Goal: Task Accomplishment & Management: Use online tool/utility

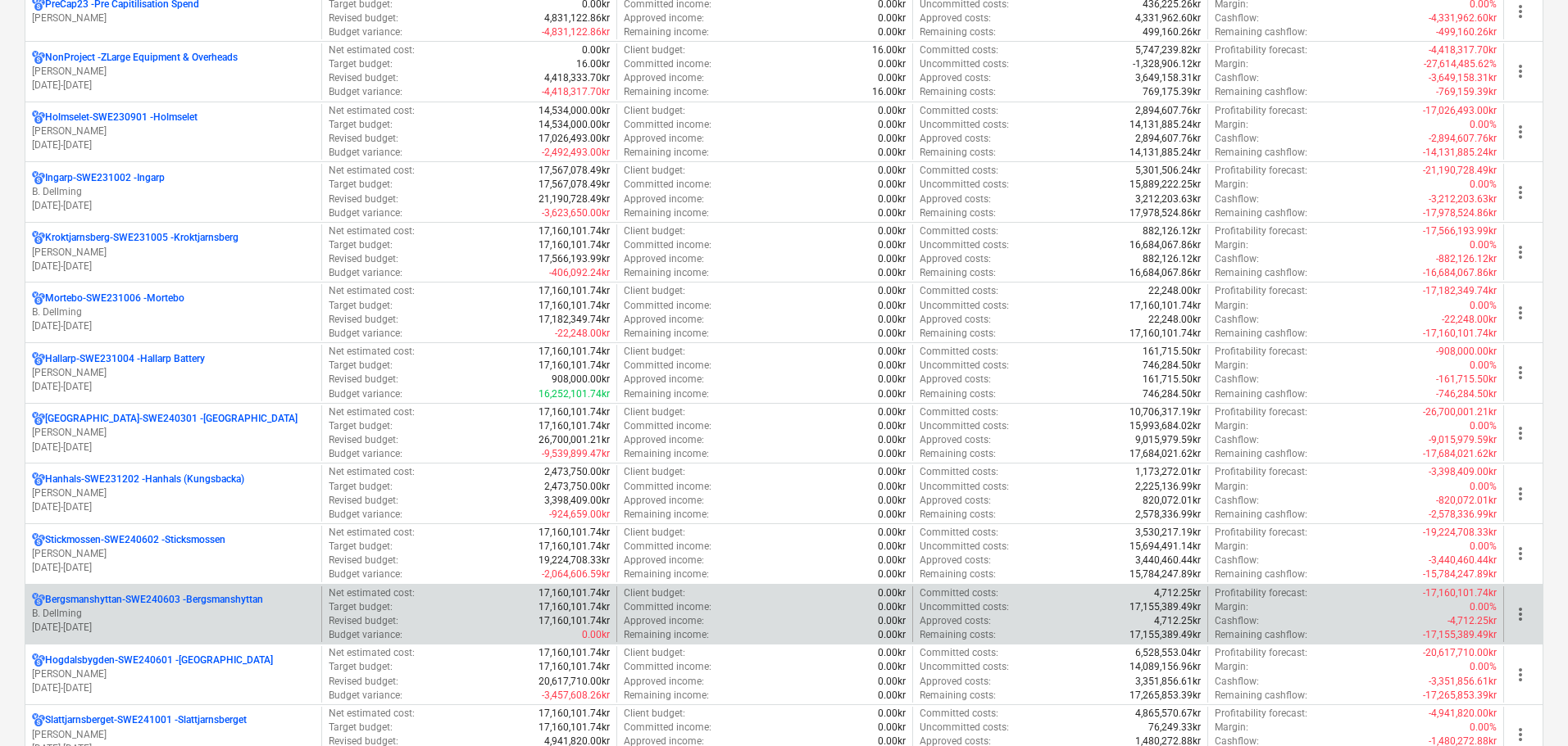
scroll to position [901, 0]
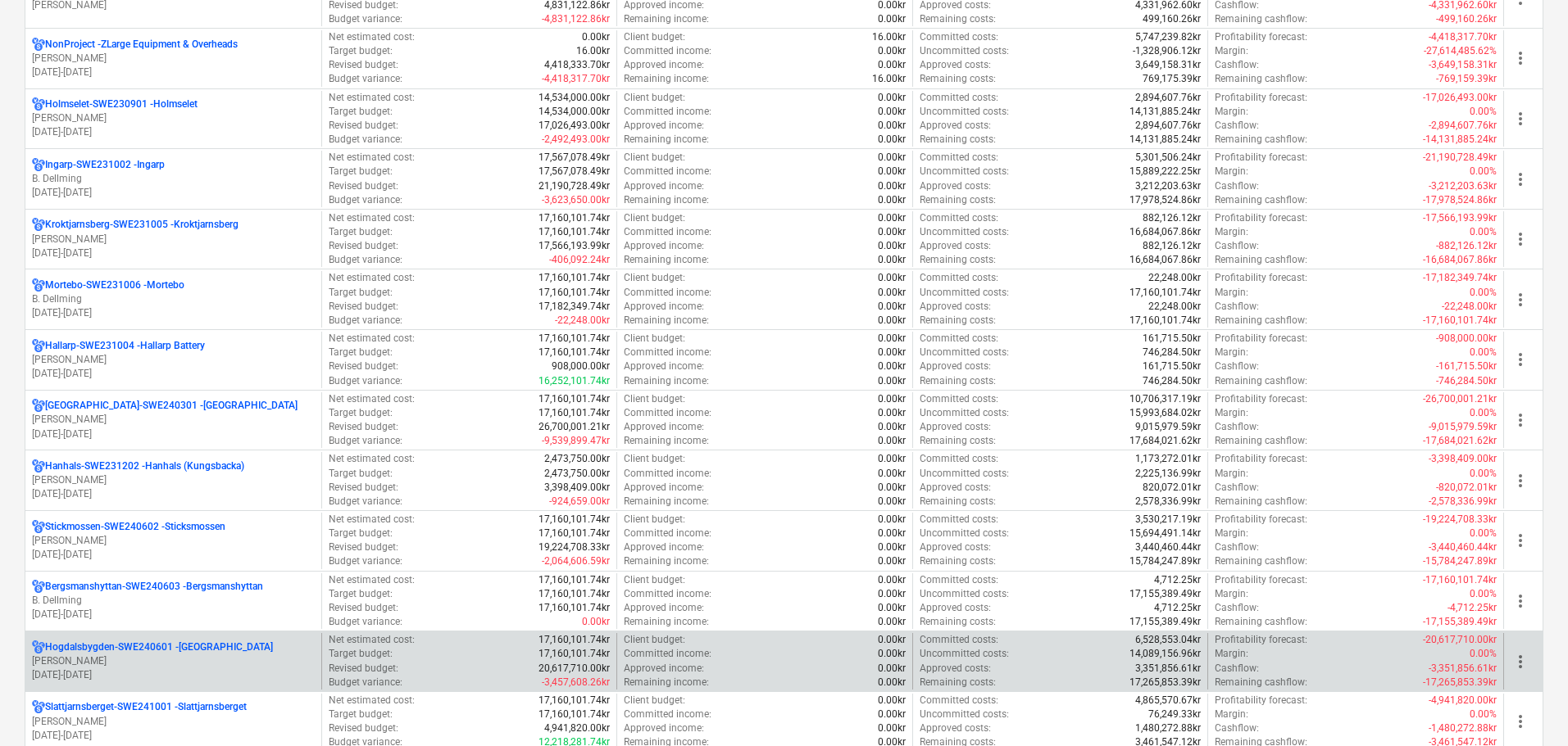
click at [168, 658] on p "[PERSON_NAME]" at bounding box center [174, 662] width 283 height 14
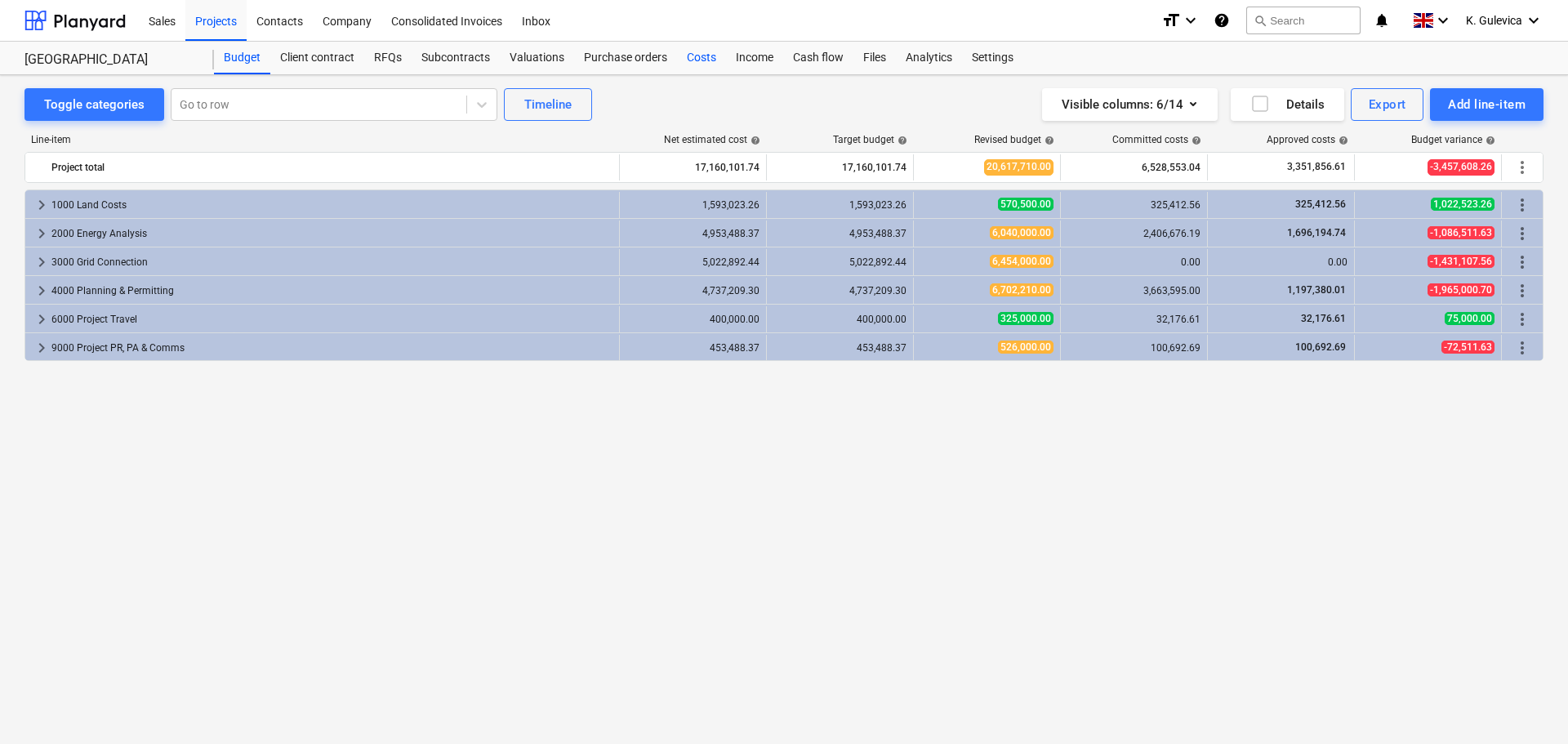
click at [694, 60] on div "Costs" at bounding box center [701, 58] width 49 height 33
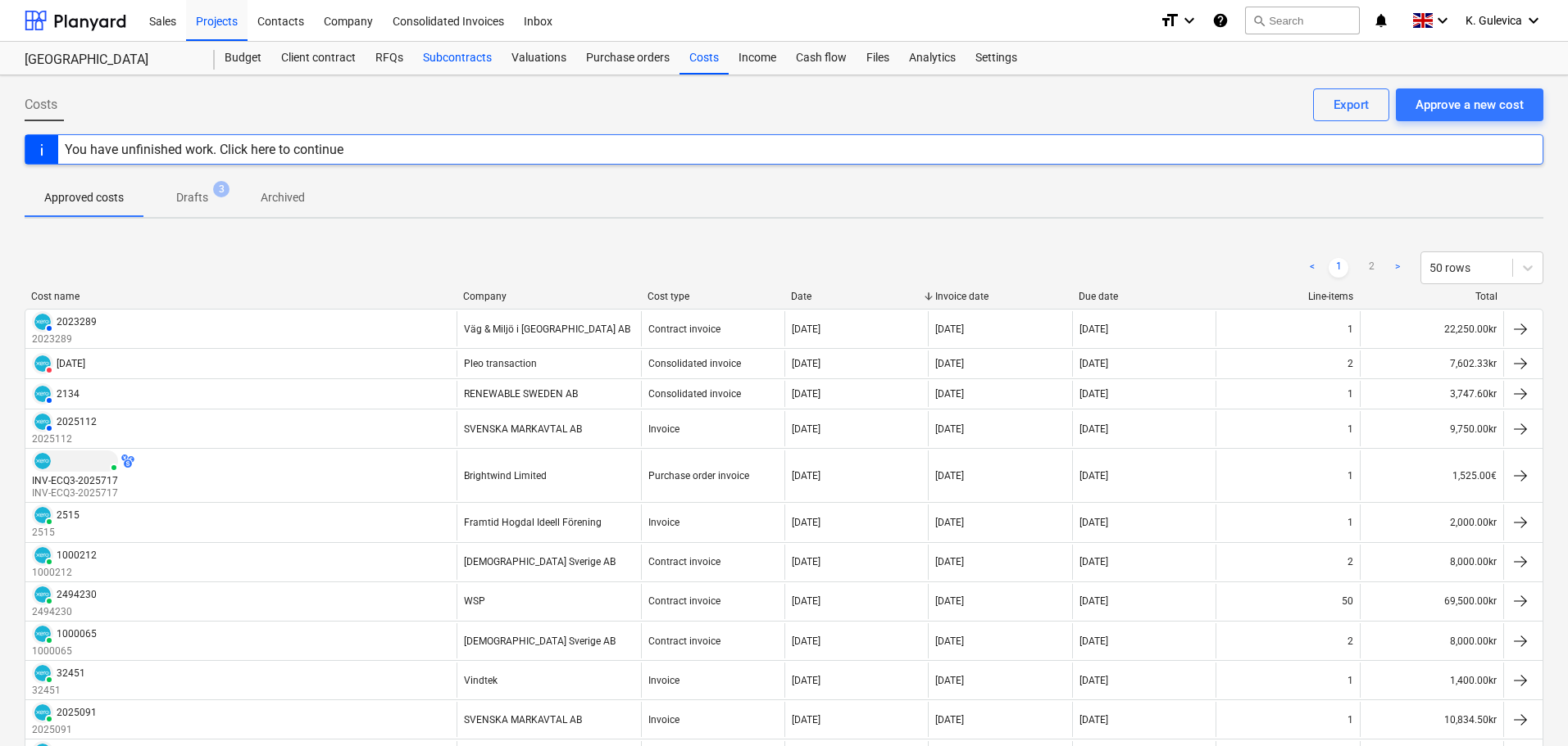
click at [447, 54] on div "Subcontracts" at bounding box center [457, 58] width 89 height 33
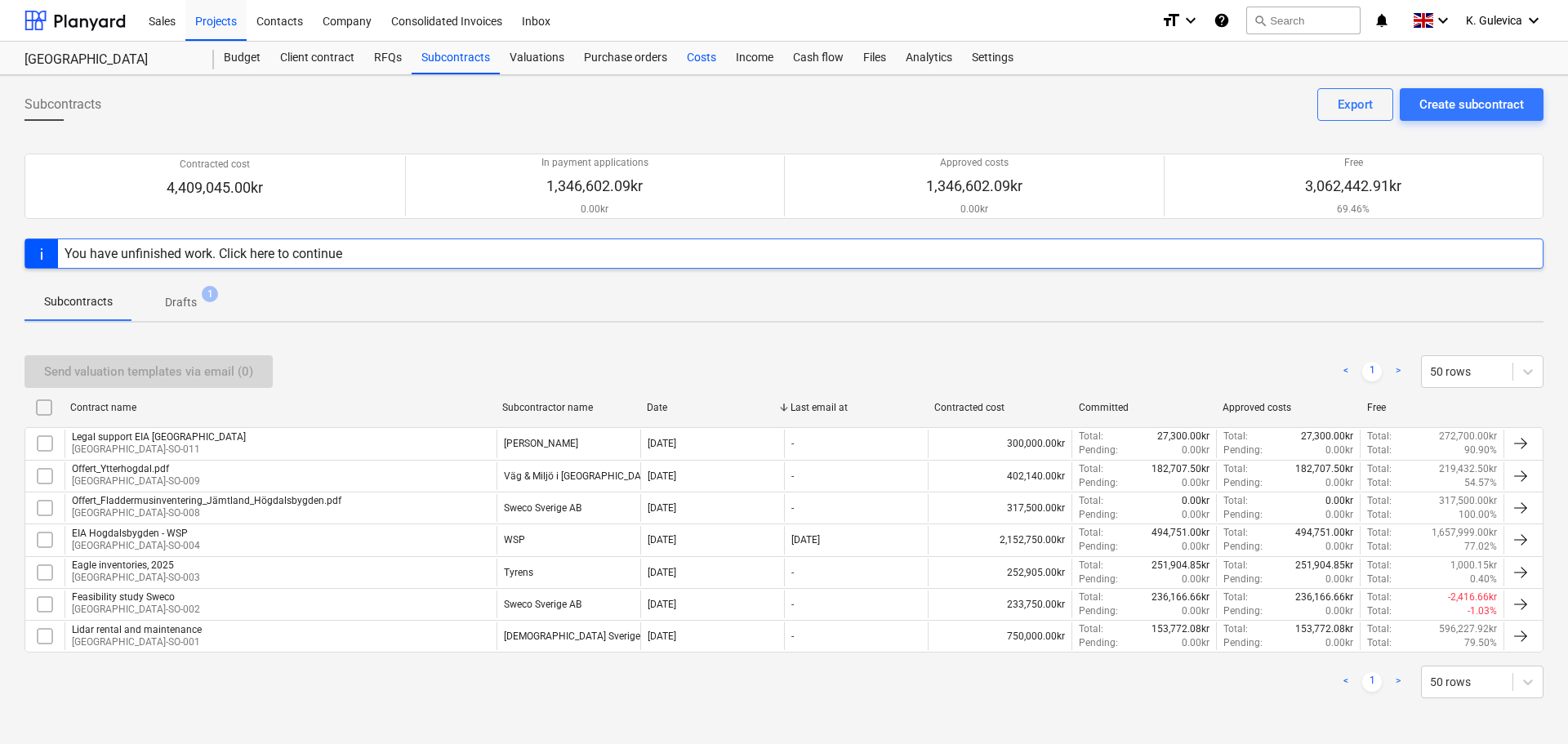
click at [693, 58] on div "Costs" at bounding box center [701, 58] width 49 height 33
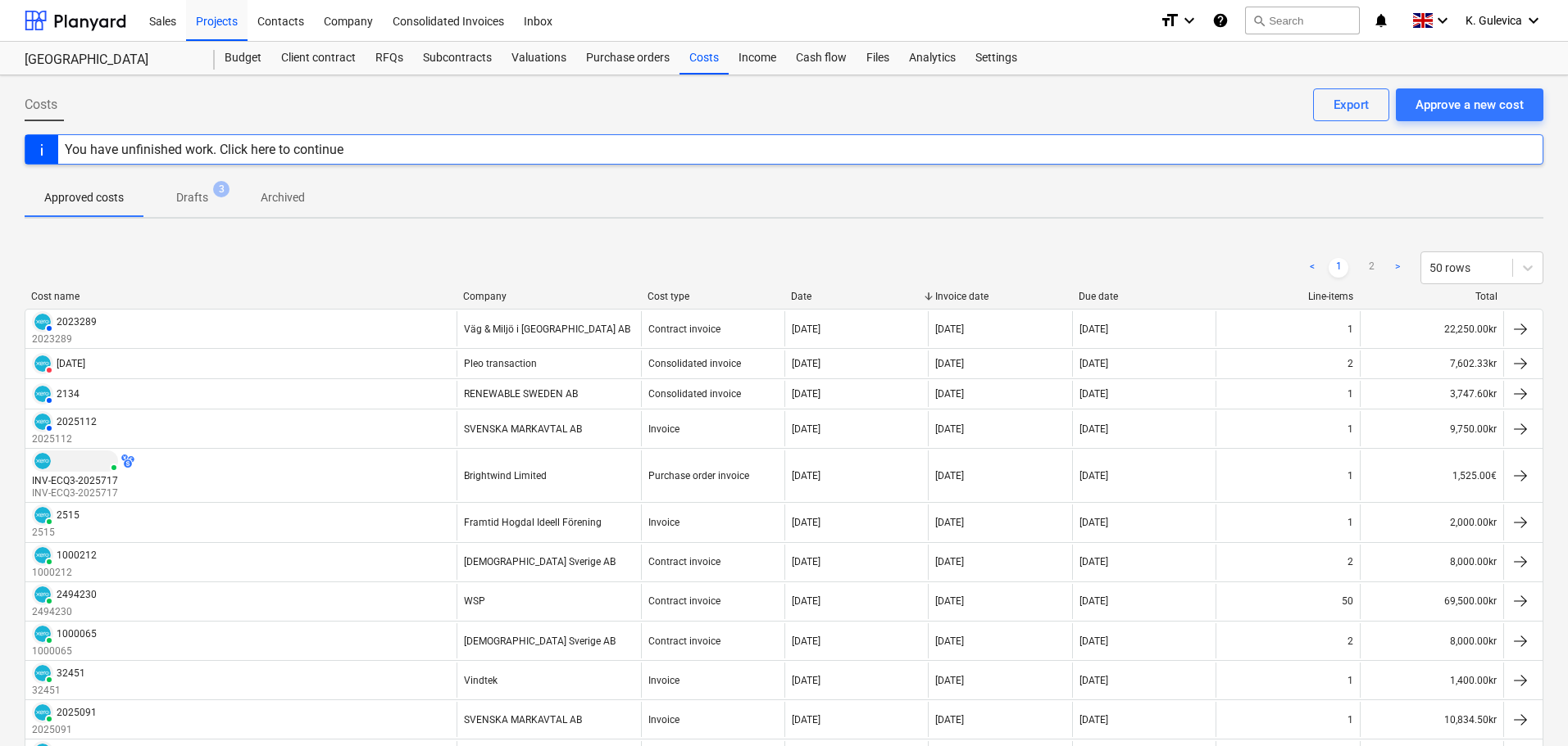
click at [188, 192] on p "Drafts" at bounding box center [192, 198] width 32 height 17
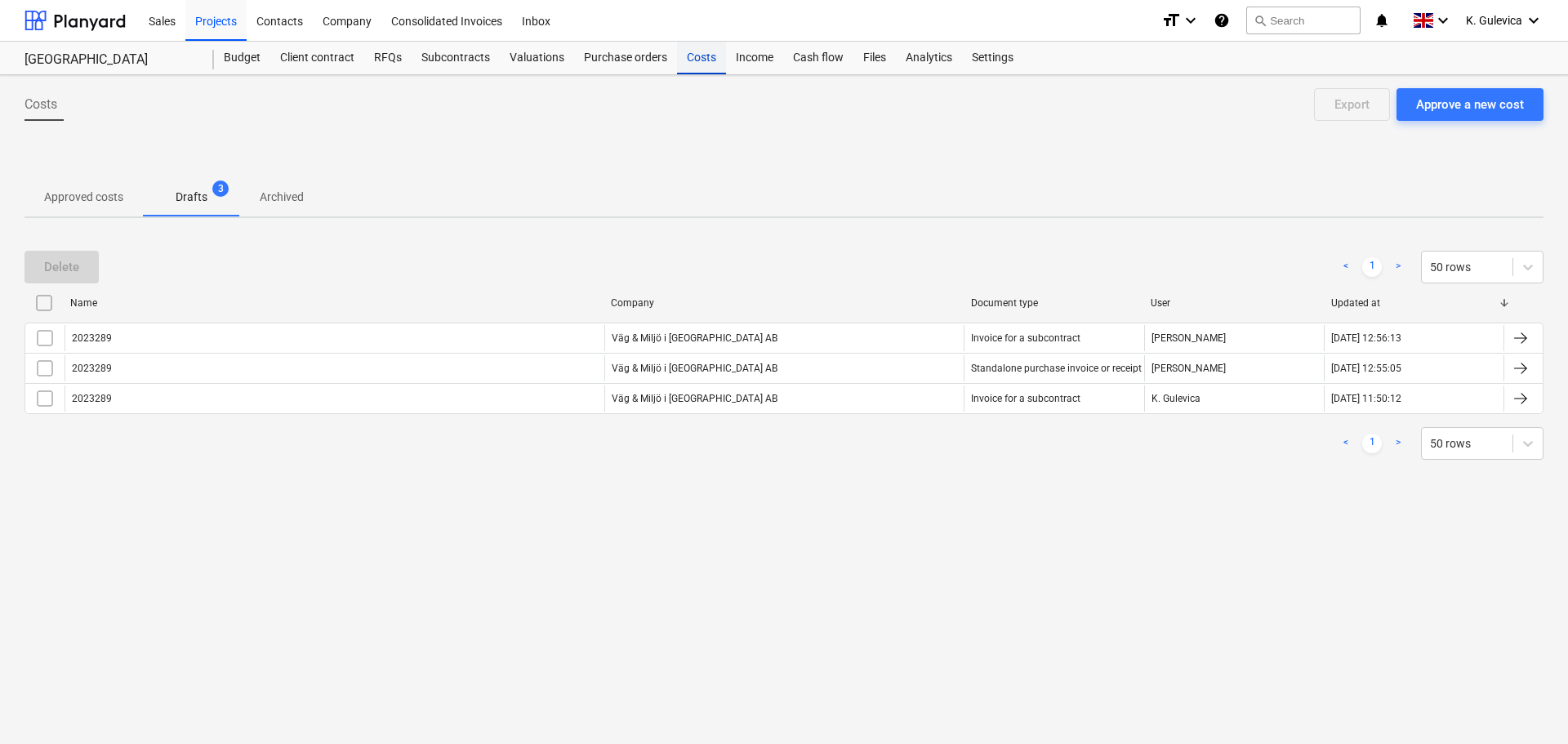
click at [698, 54] on div "Costs" at bounding box center [701, 58] width 49 height 33
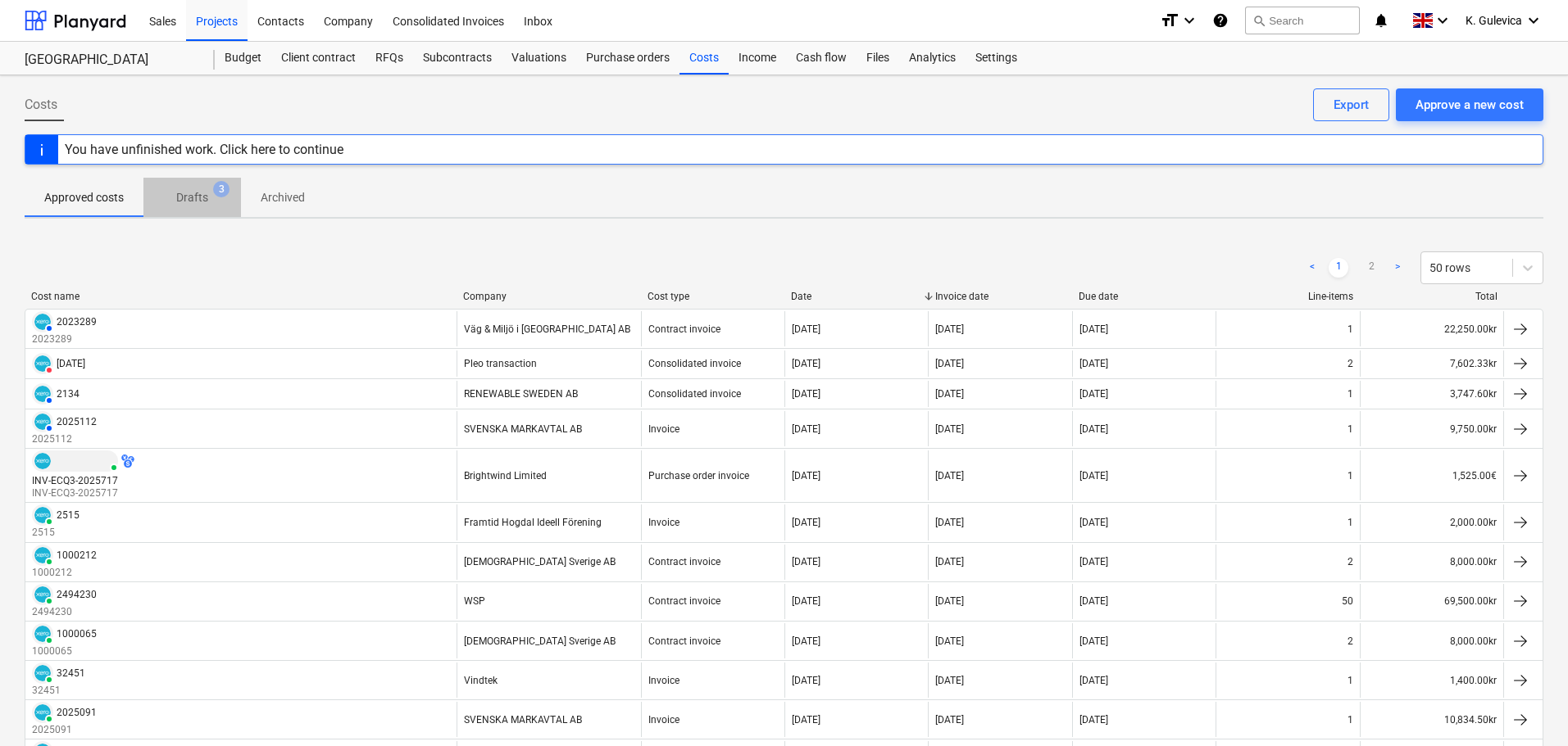
click at [194, 201] on p "Drafts" at bounding box center [192, 198] width 32 height 17
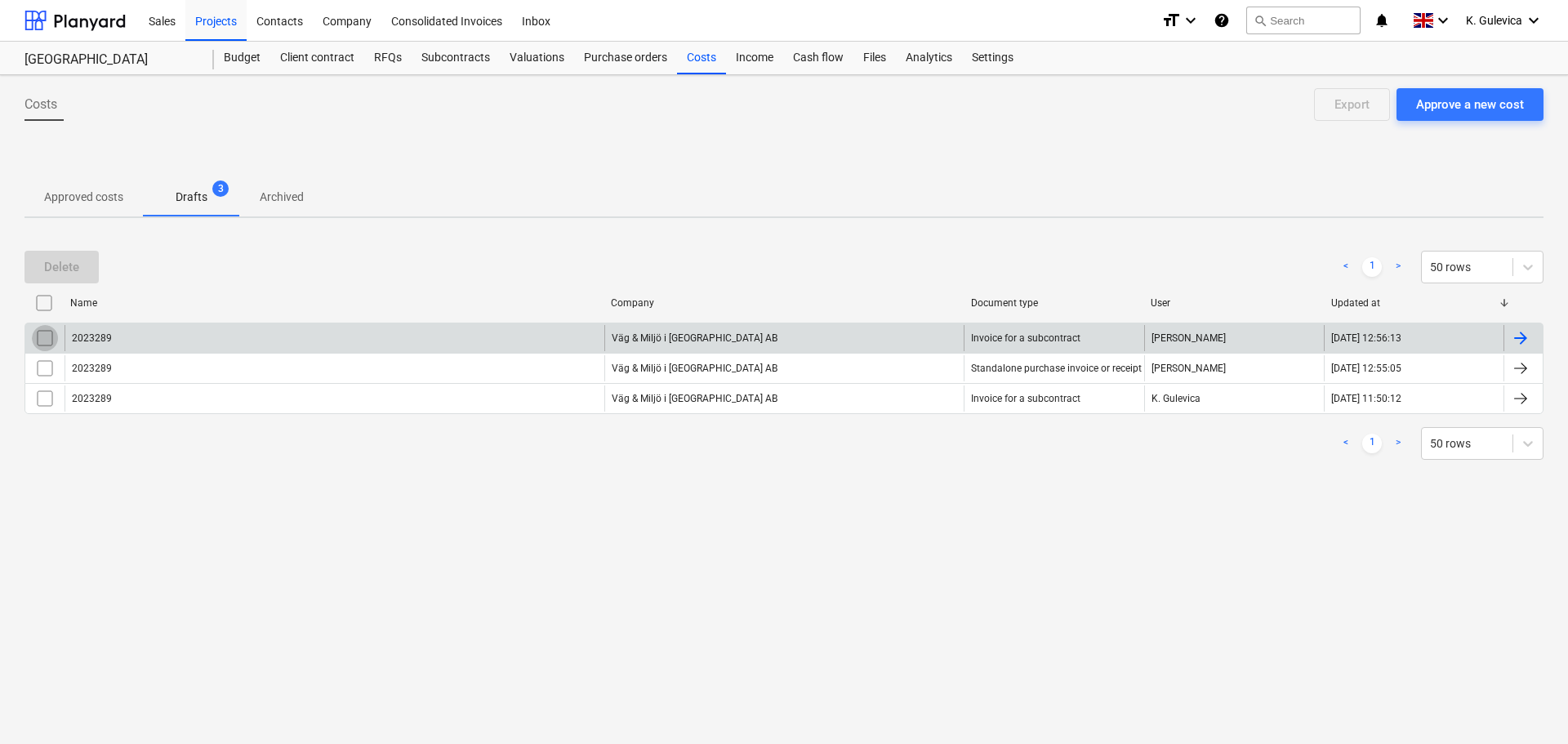
click at [48, 335] on input "checkbox" at bounding box center [45, 338] width 26 height 26
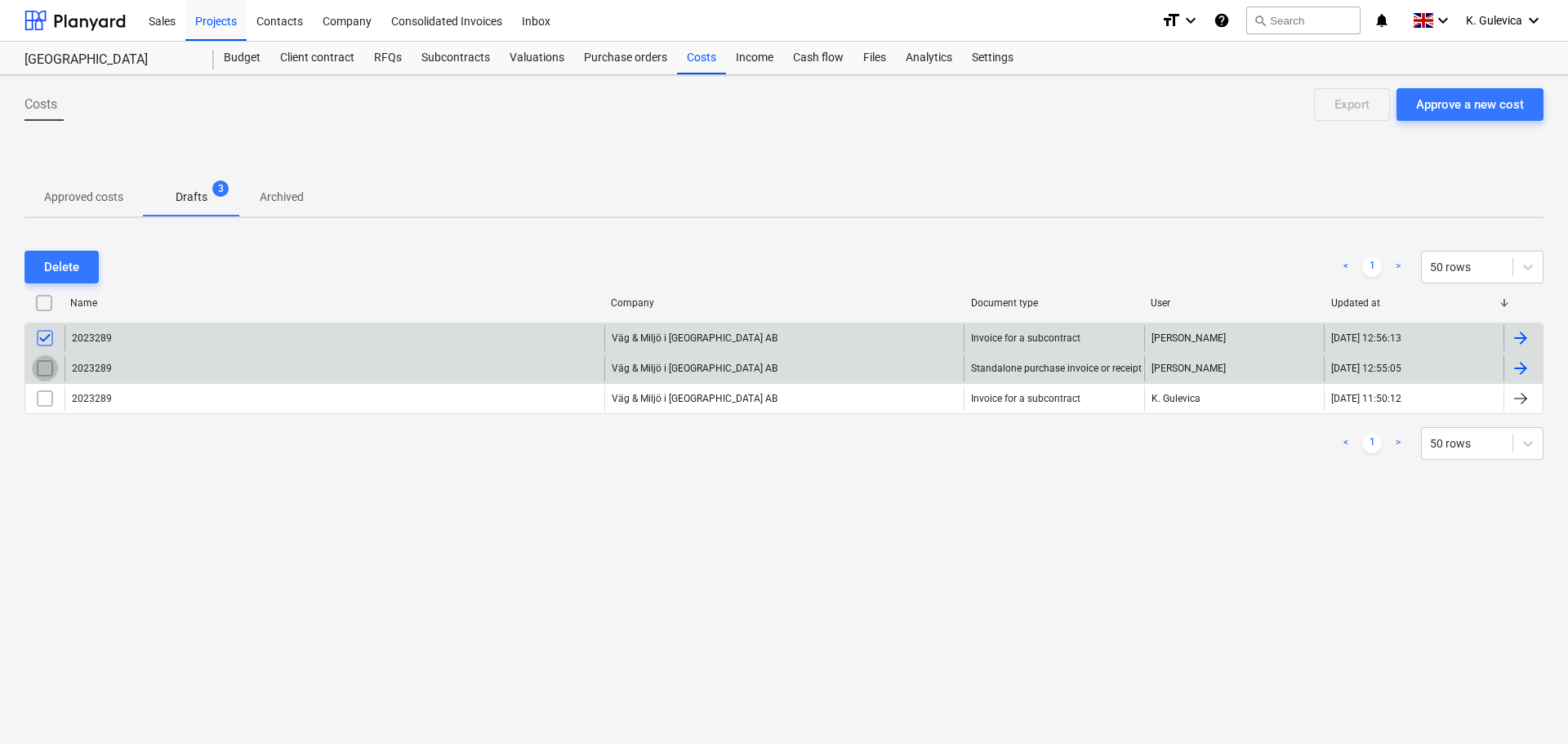
click at [42, 373] on input "checkbox" at bounding box center [45, 369] width 26 height 26
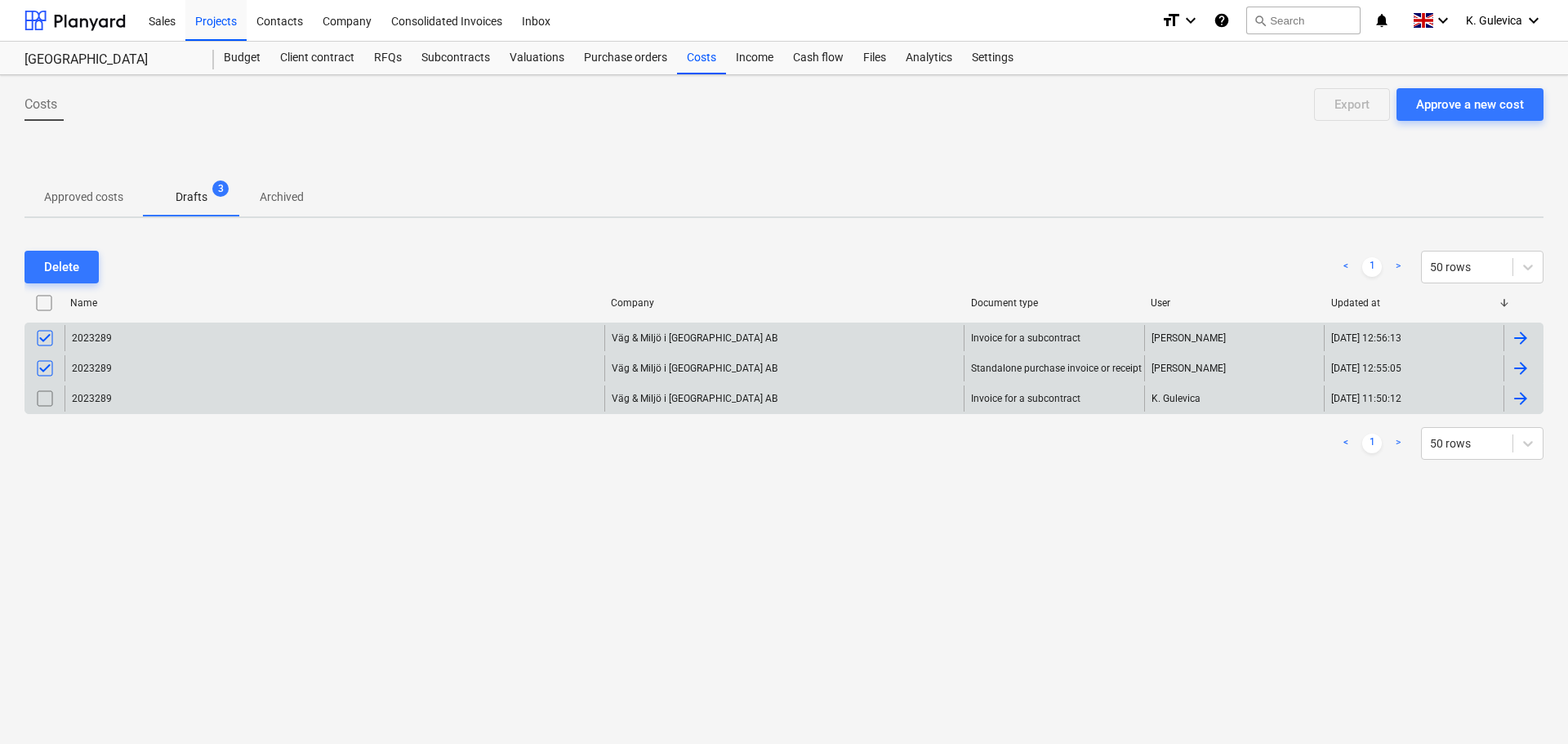
click at [42, 397] on input "checkbox" at bounding box center [45, 399] width 26 height 26
click at [56, 257] on div "Delete" at bounding box center [61, 267] width 35 height 22
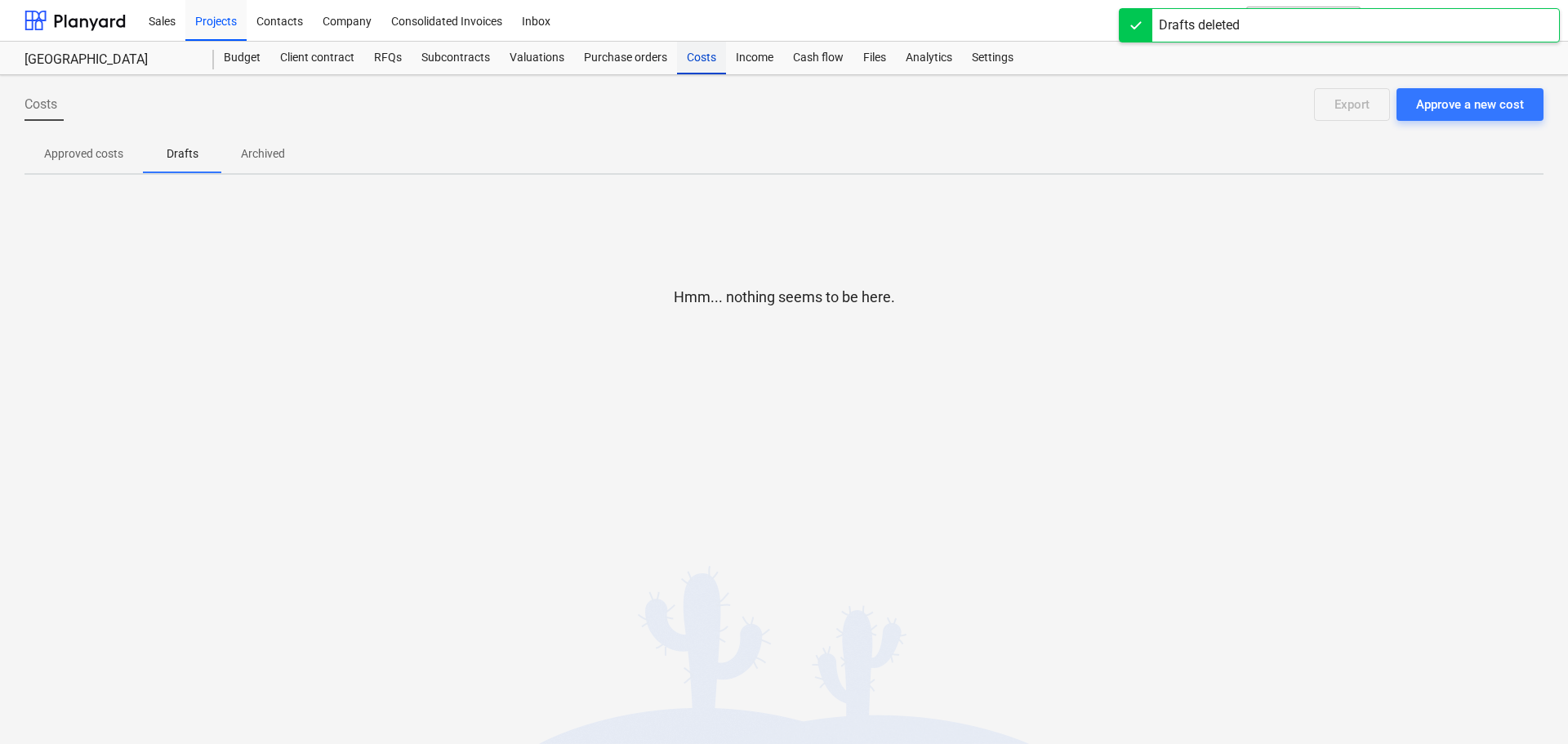
click at [696, 62] on div "Costs" at bounding box center [701, 58] width 49 height 33
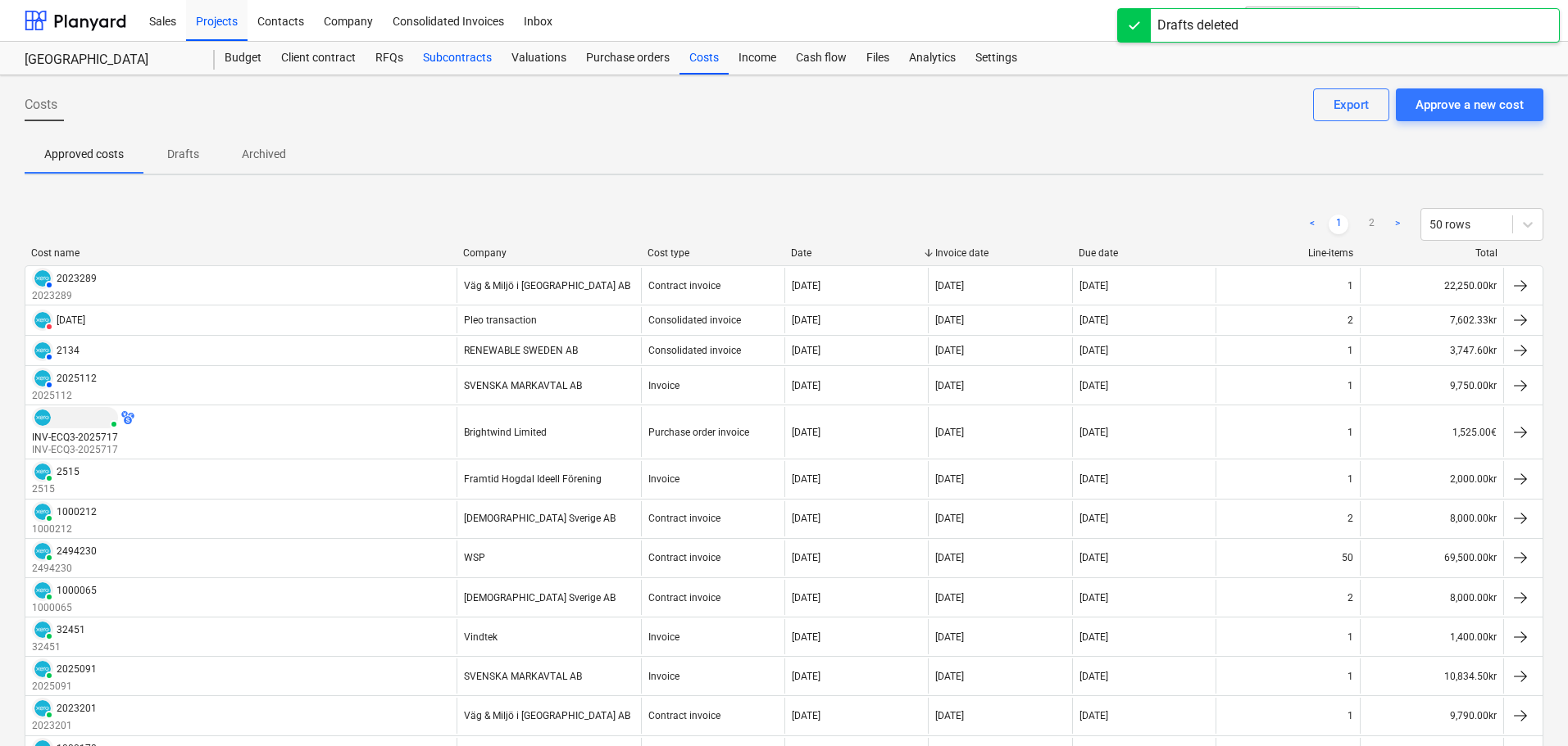
click at [475, 58] on div "Subcontracts" at bounding box center [457, 58] width 89 height 33
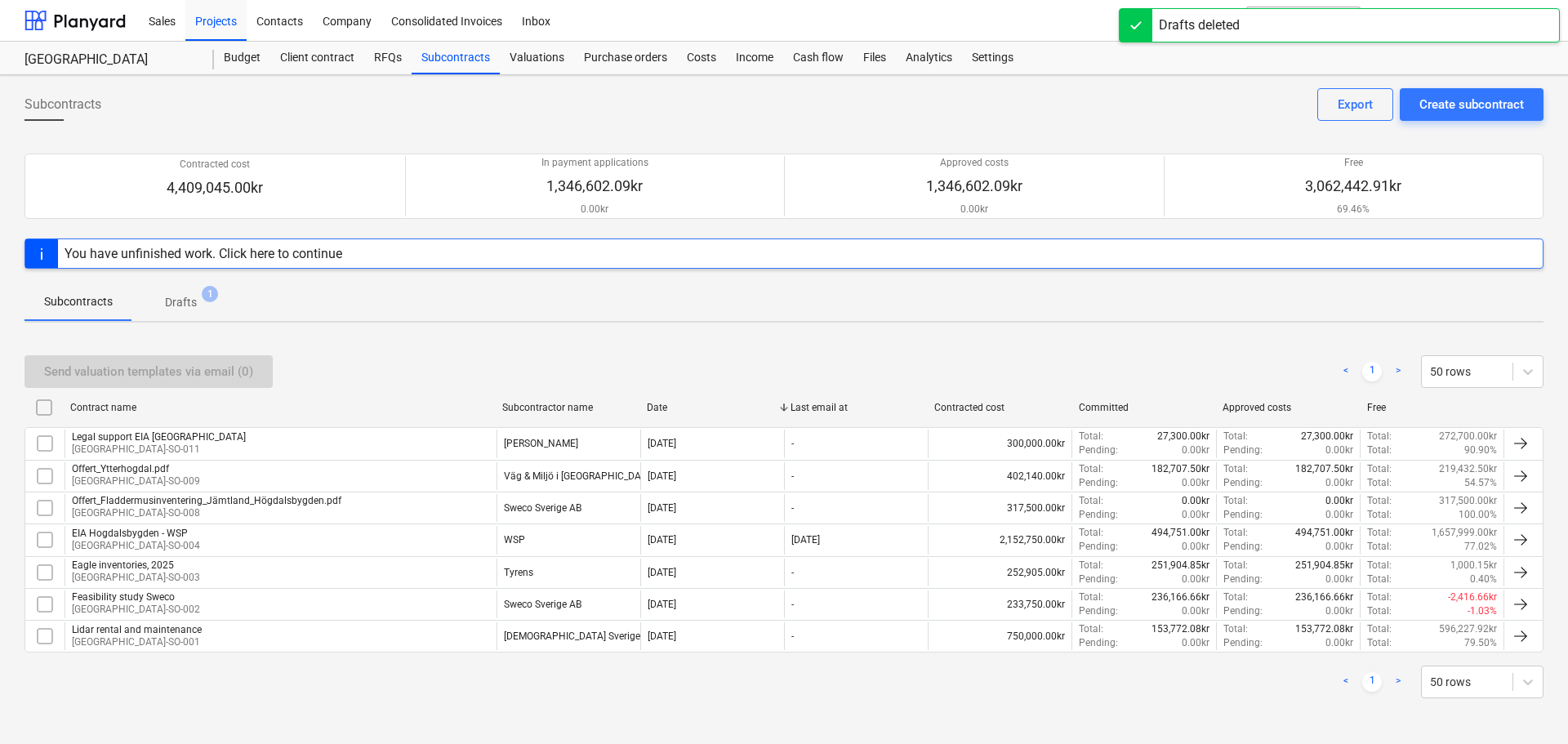
click at [178, 305] on p "Drafts" at bounding box center [181, 303] width 32 height 17
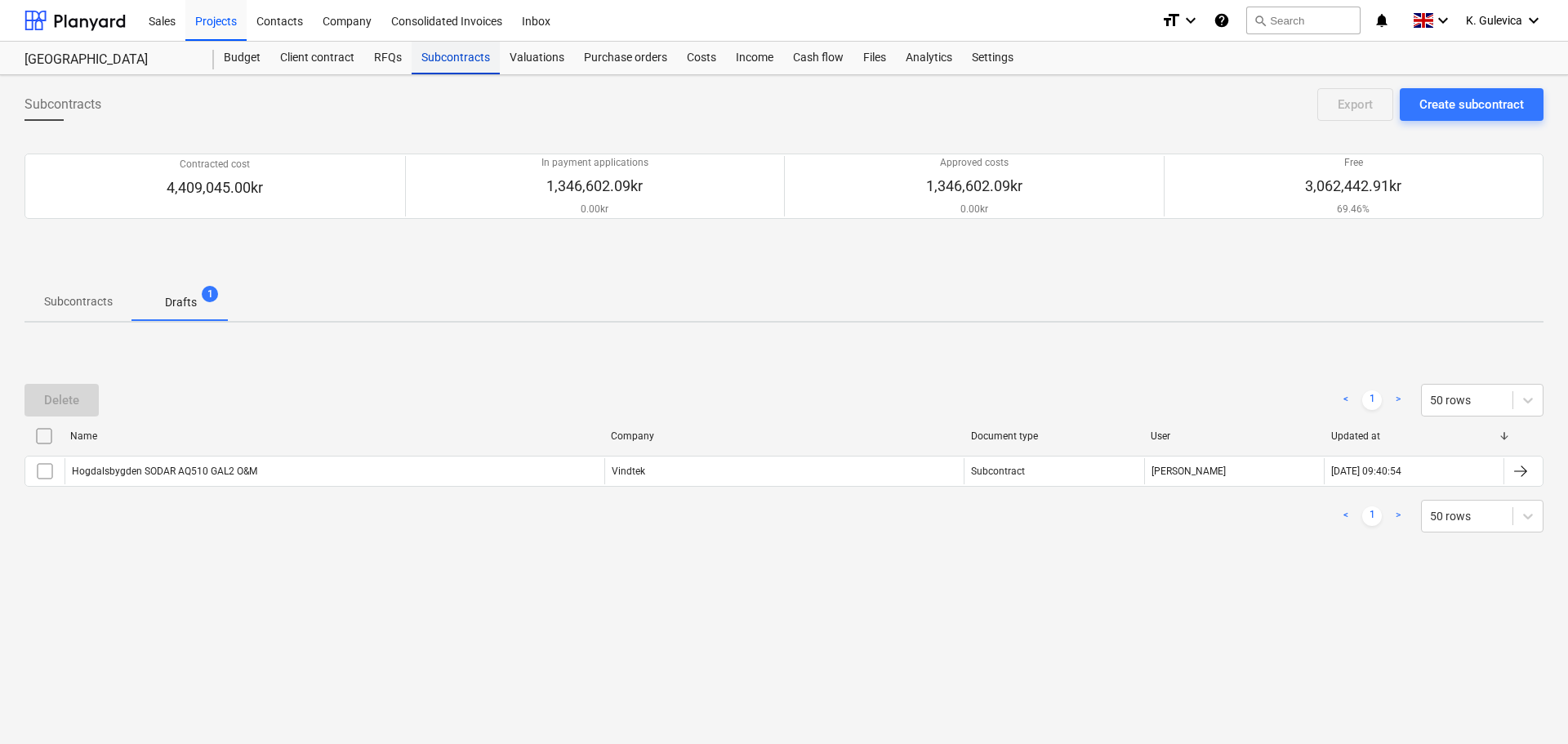
click at [459, 65] on div "Subcontracts" at bounding box center [456, 58] width 88 height 33
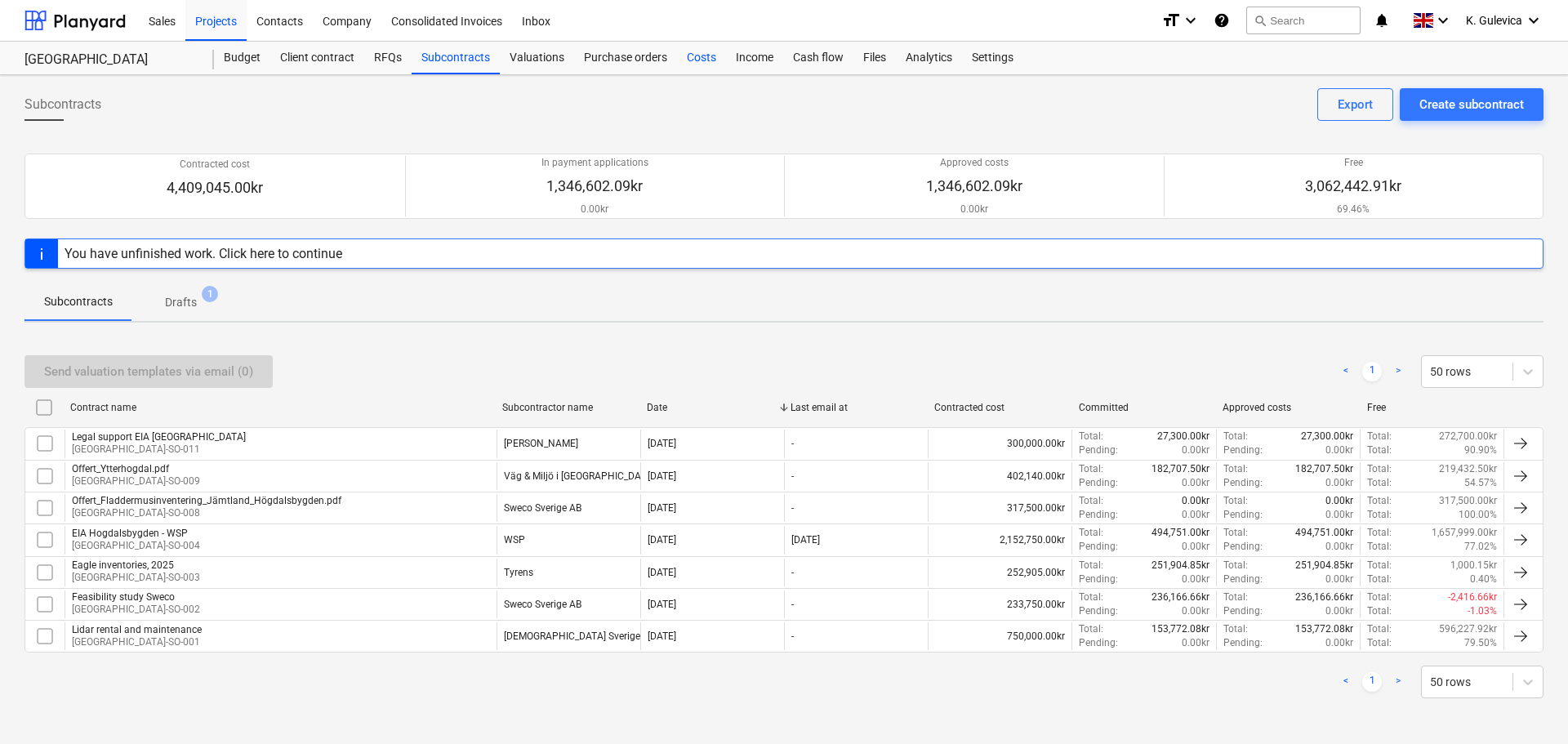
click at [701, 53] on div "Costs" at bounding box center [701, 58] width 49 height 33
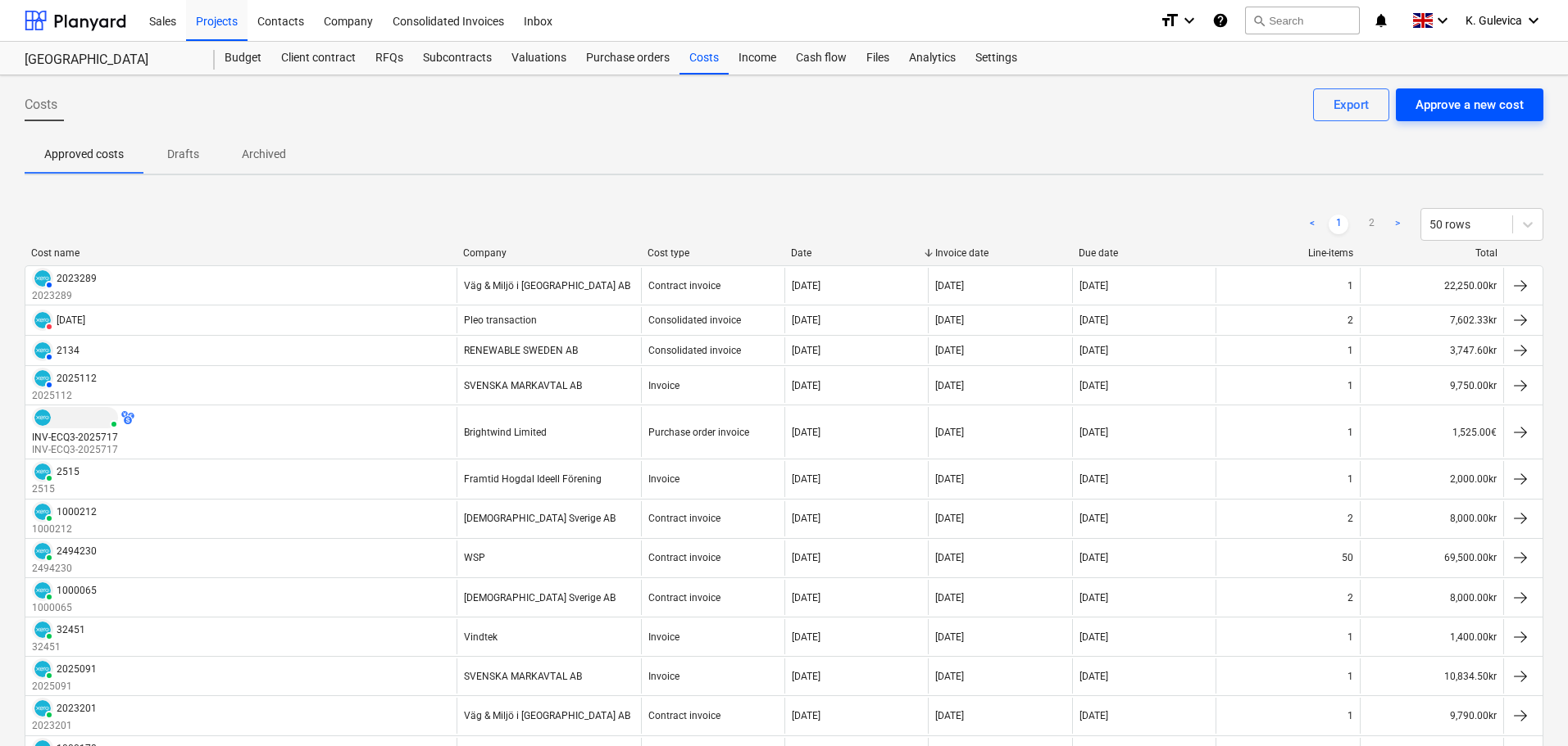
click at [1440, 107] on div "Approve a new cost" at bounding box center [1469, 105] width 108 height 22
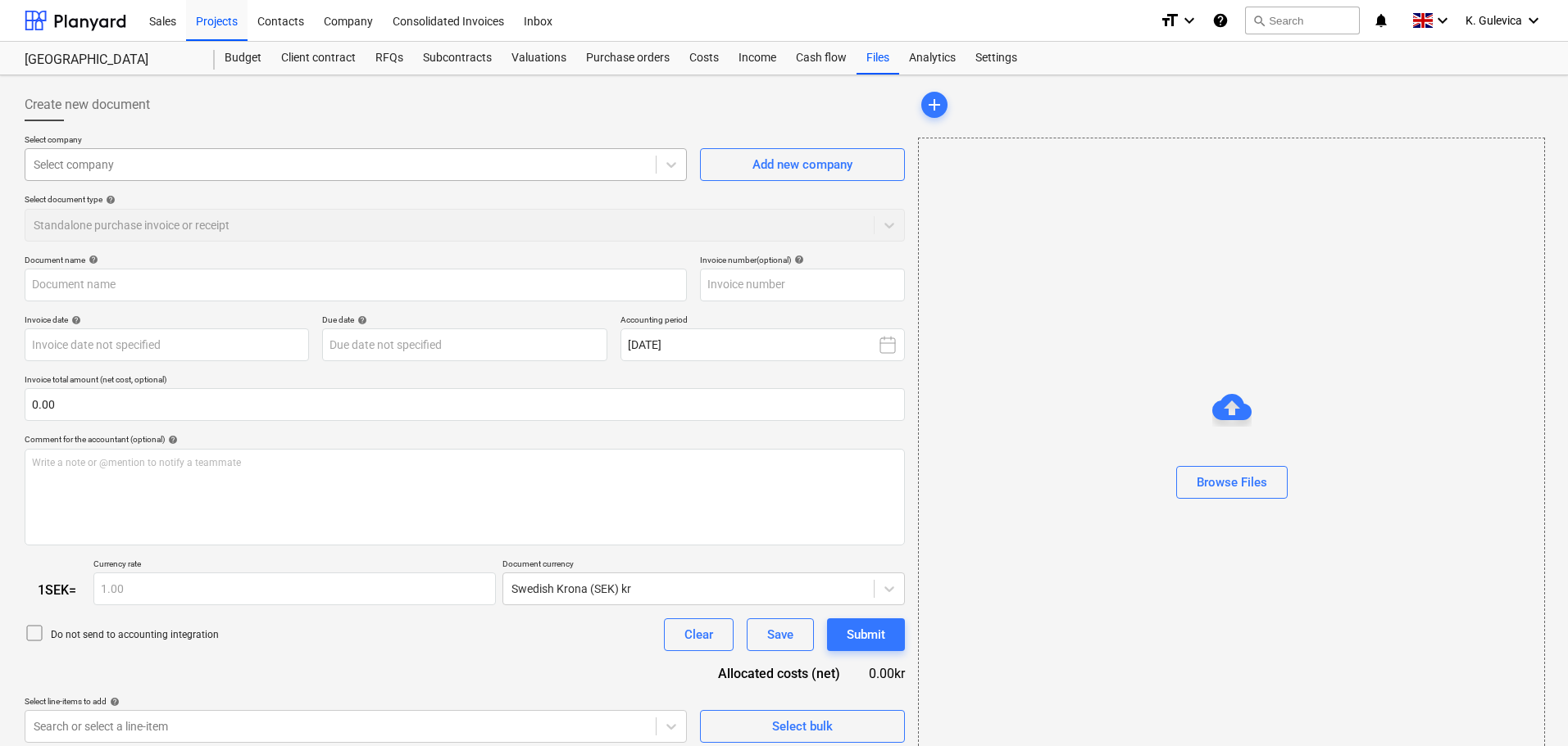
type input "1000248.pdf"
click at [498, 160] on div at bounding box center [340, 164] width 613 height 16
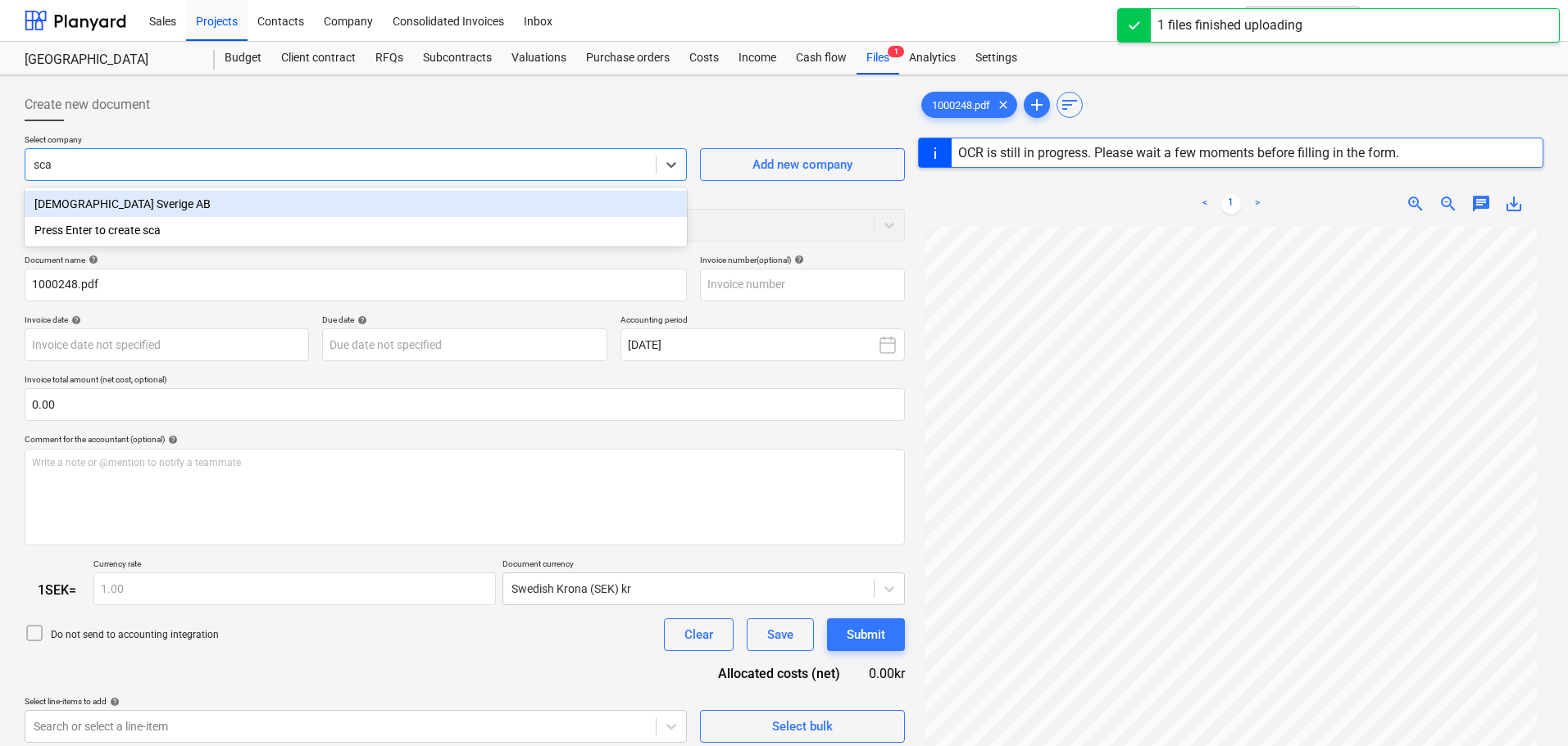
type input "scan"
click at [430, 206] on div "[DEMOGRAPHIC_DATA] Sverige AB" at bounding box center [355, 204] width 662 height 26
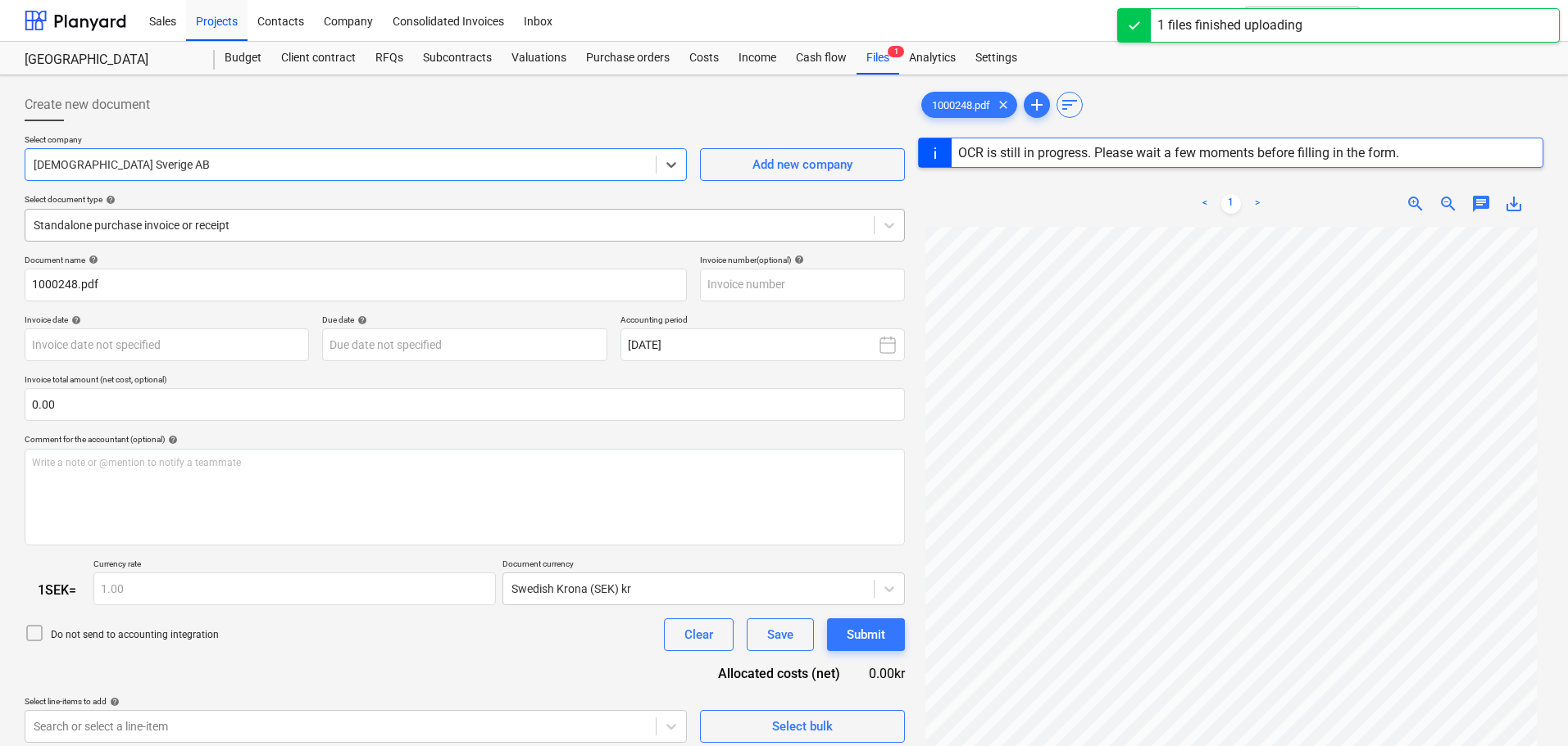
click at [357, 226] on div at bounding box center [449, 225] width 832 height 16
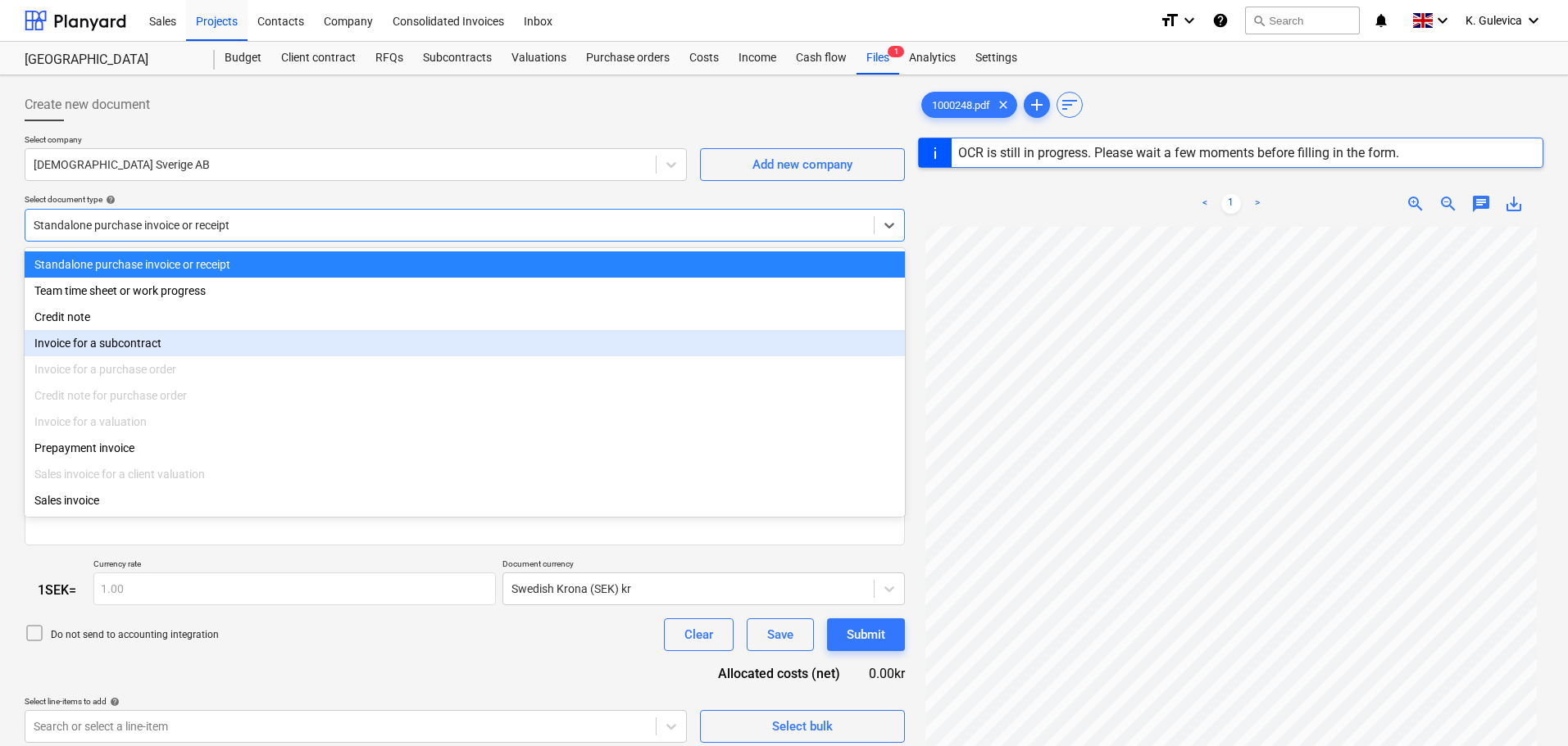
click at [157, 341] on div "Invoice for a subcontract" at bounding box center [464, 344] width 880 height 26
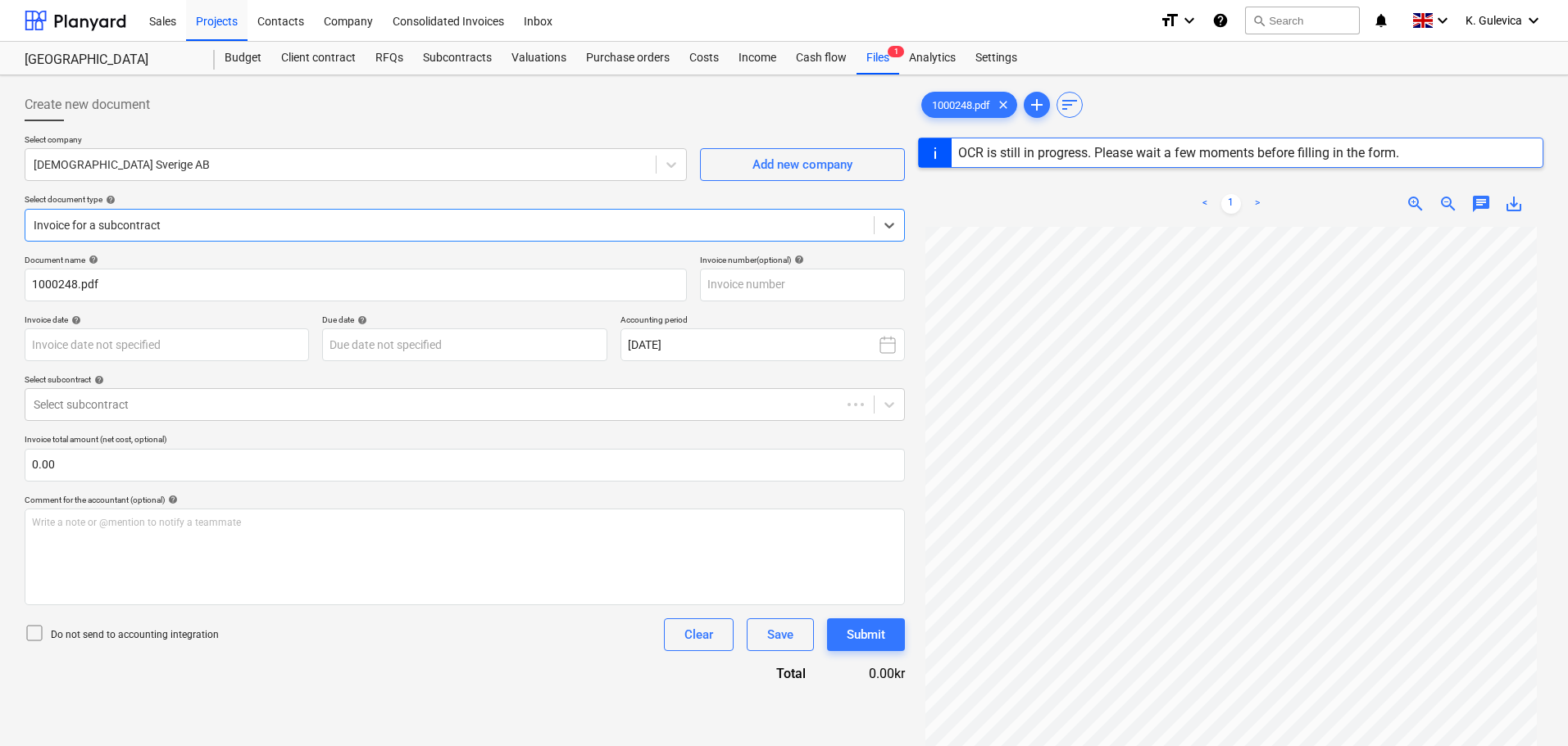
type input "1000248"
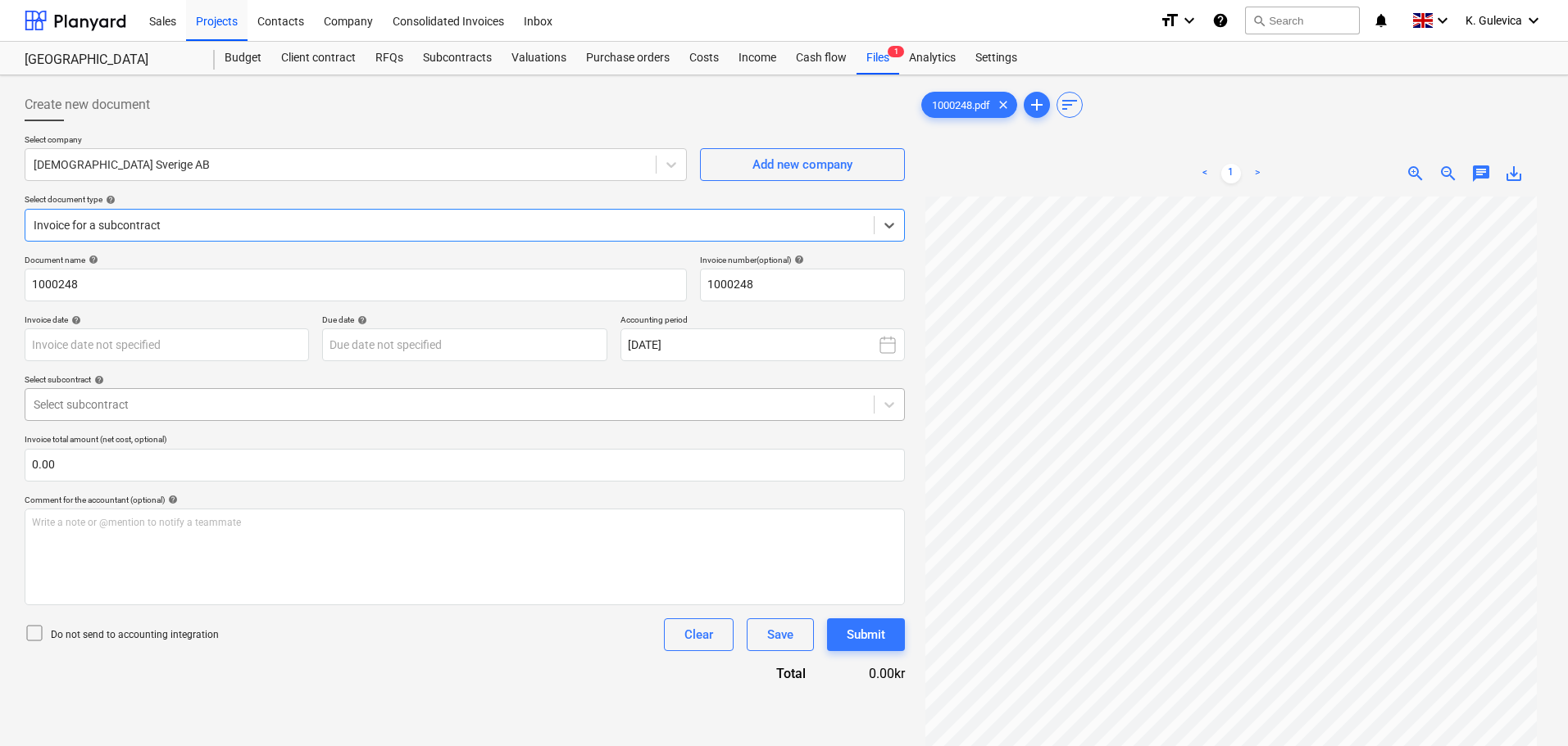
click at [197, 402] on div at bounding box center [449, 404] width 832 height 16
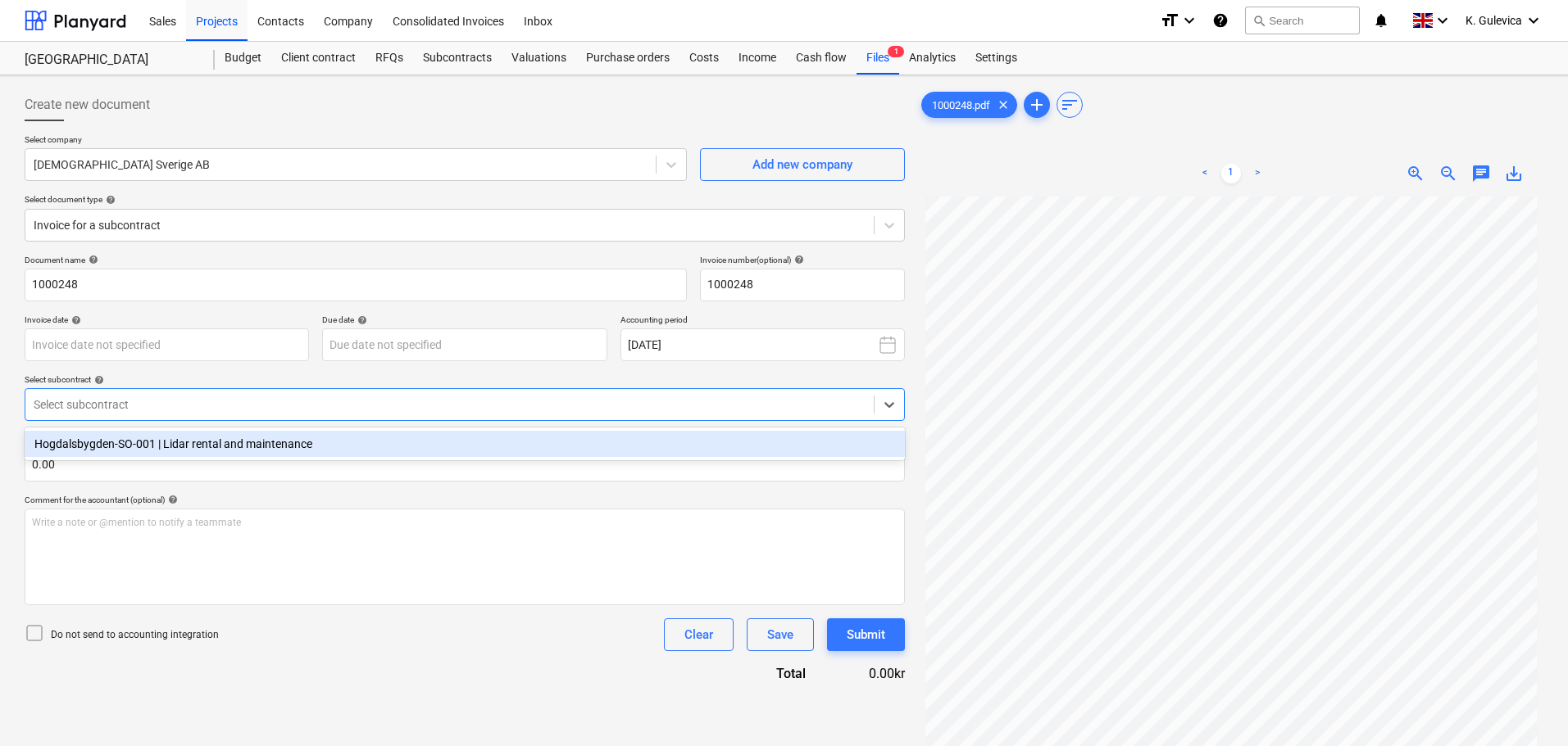
click at [194, 441] on div "Hogdalsbygden-SO-001 | Lidar rental and maintenance" at bounding box center [464, 444] width 880 height 26
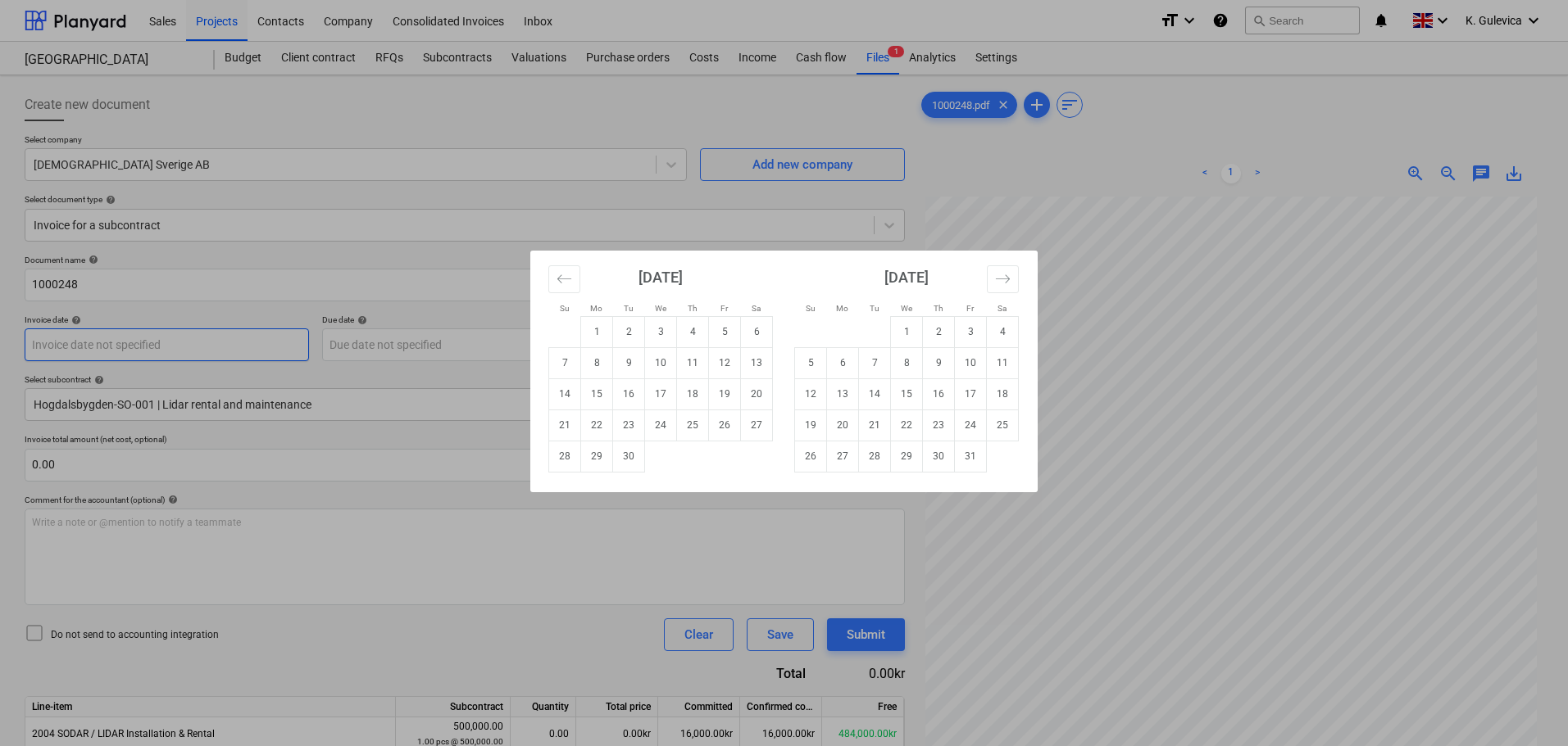
click at [203, 339] on body "Sales Projects Contacts Company Consolidated Invoices Inbox format_size keyboar…" at bounding box center [784, 373] width 1568 height 746
click at [597, 451] on td "29" at bounding box center [597, 456] width 32 height 31
type input "[DATE]"
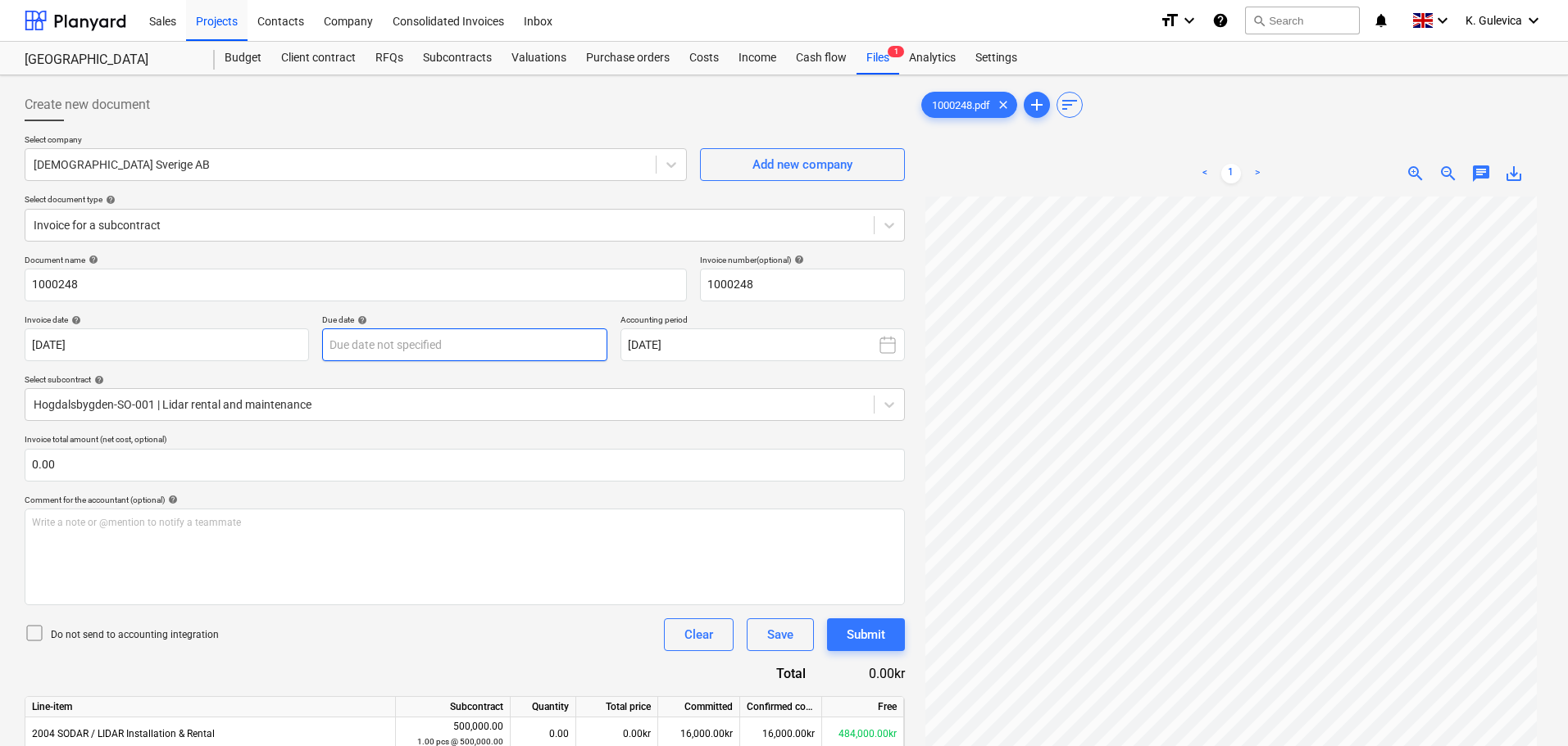
click at [539, 338] on body "Sales Projects Contacts Company Consolidated Invoices Inbox format_size keyboar…" at bounding box center [784, 373] width 1568 height 746
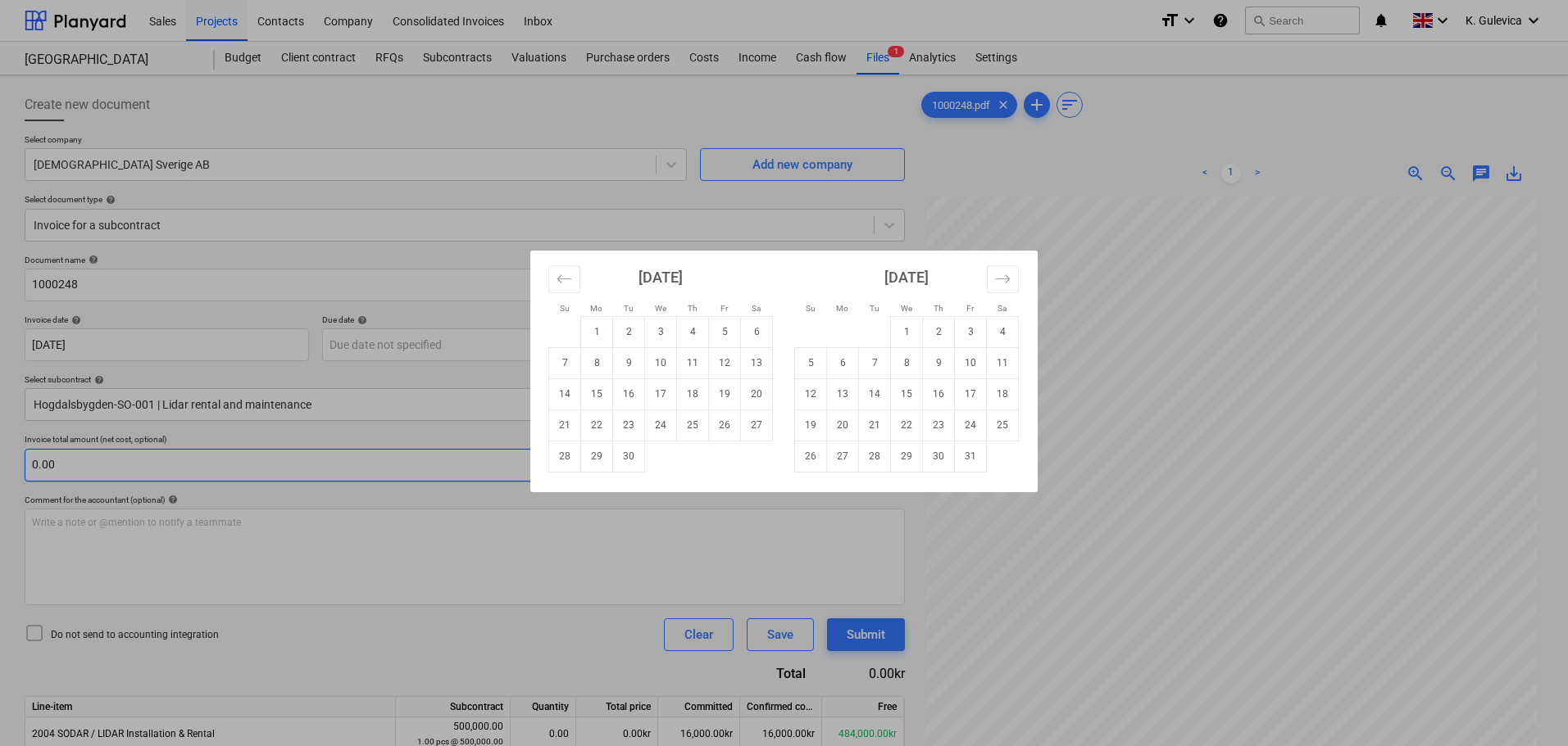
click at [896, 468] on td "29" at bounding box center [907, 456] width 32 height 31
type input "[DATE]"
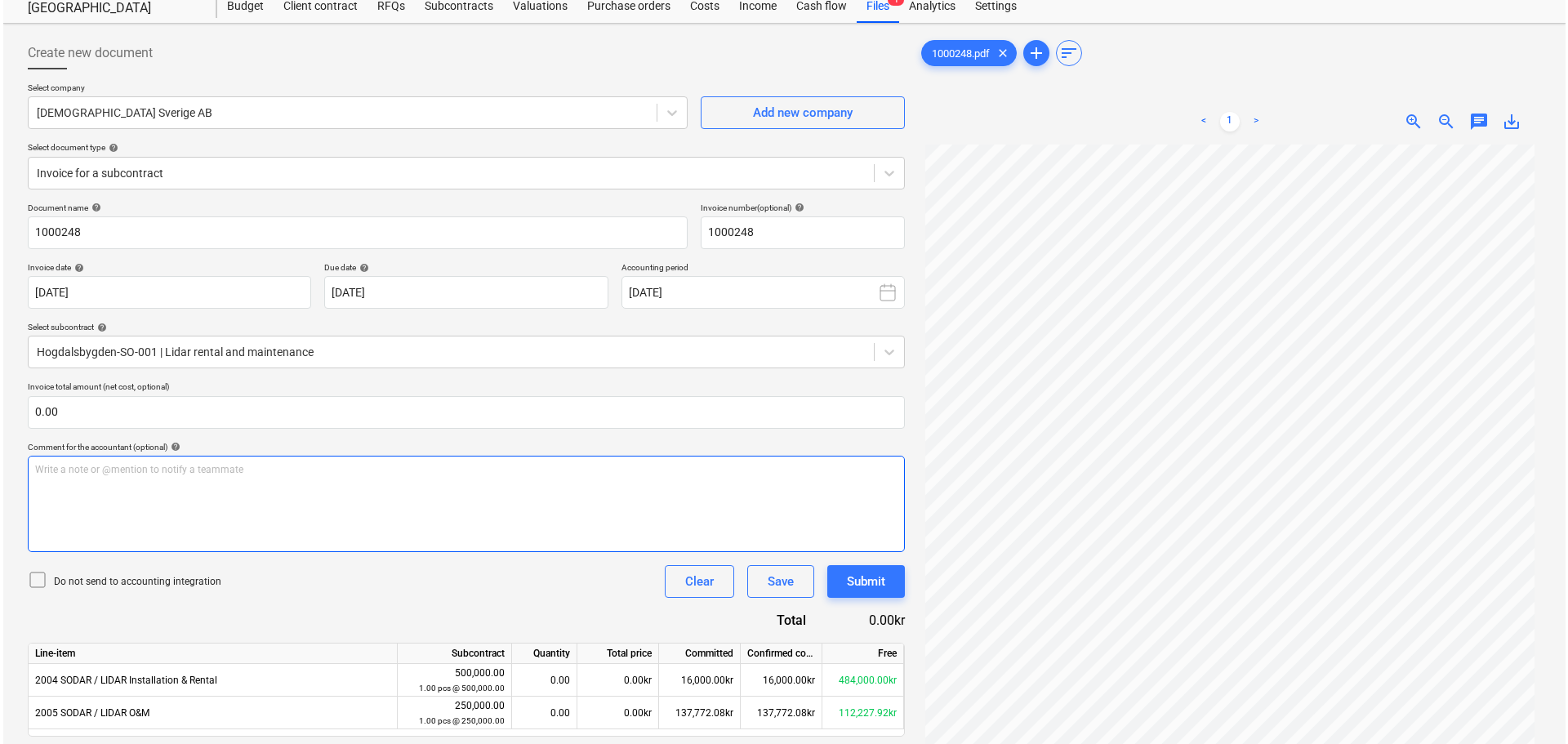
scroll to position [164, 0]
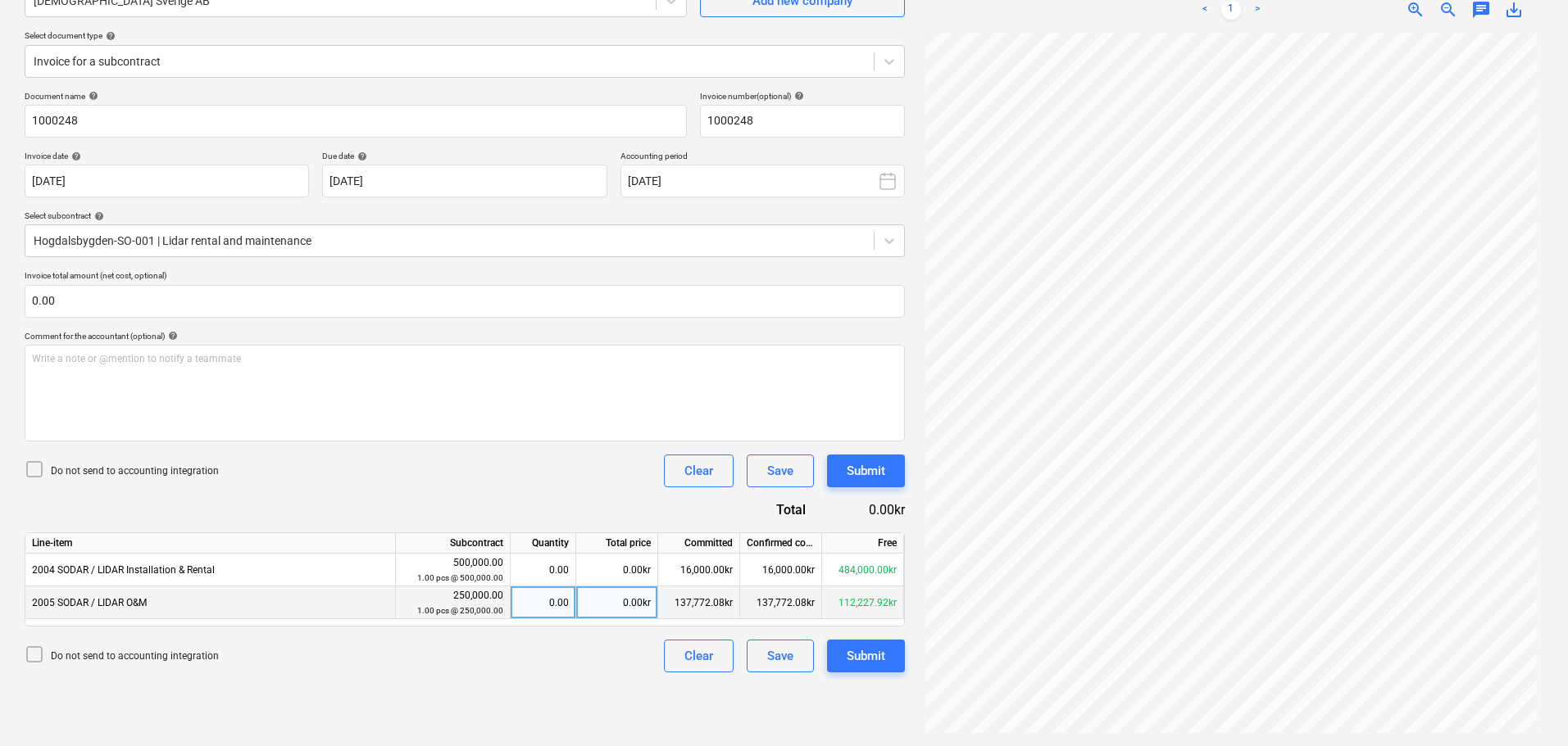
click at [639, 602] on div "0.00kr" at bounding box center [617, 603] width 82 height 33
type input "8000"
click at [872, 658] on div "Submit" at bounding box center [866, 656] width 38 height 22
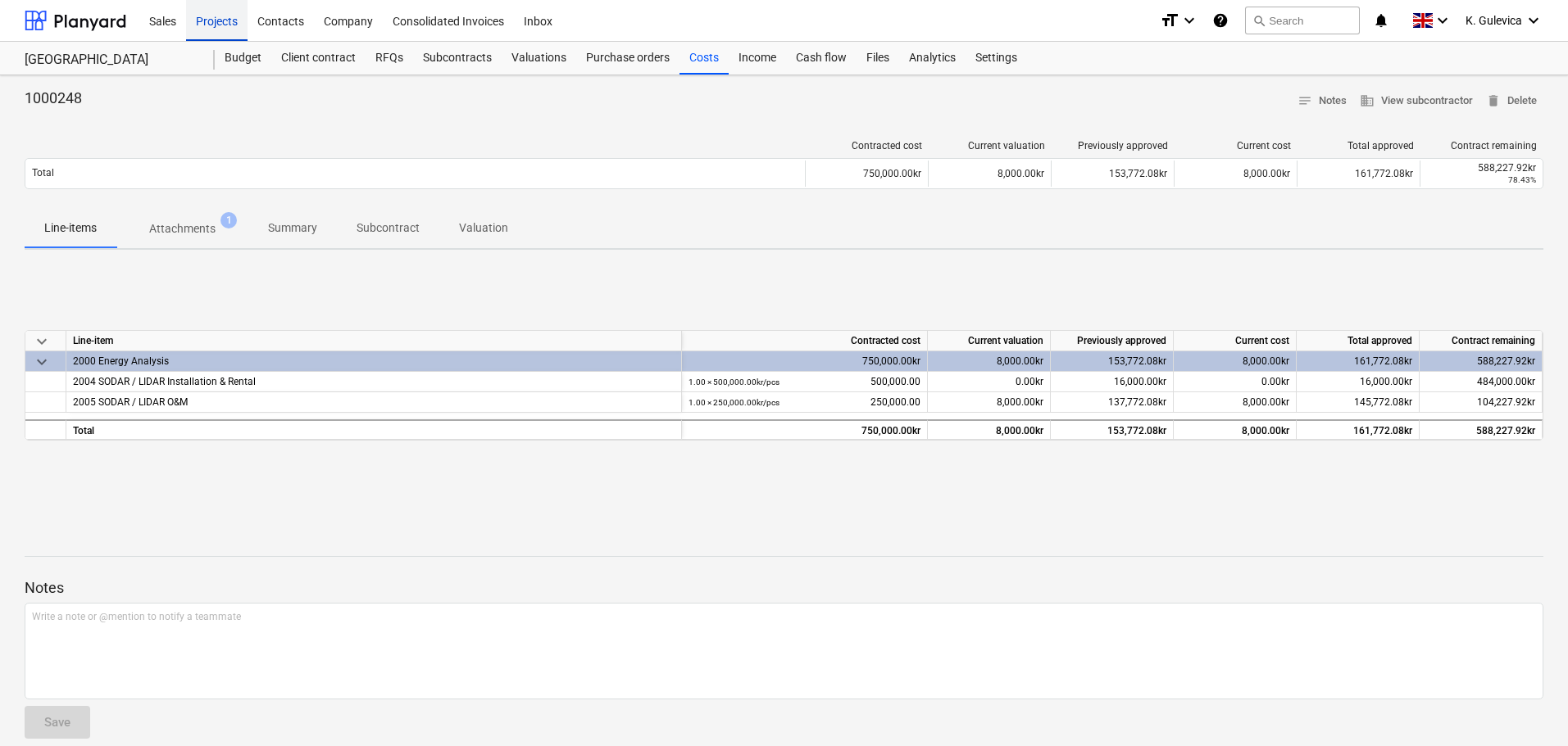
click at [207, 22] on div "Projects" at bounding box center [216, 20] width 62 height 42
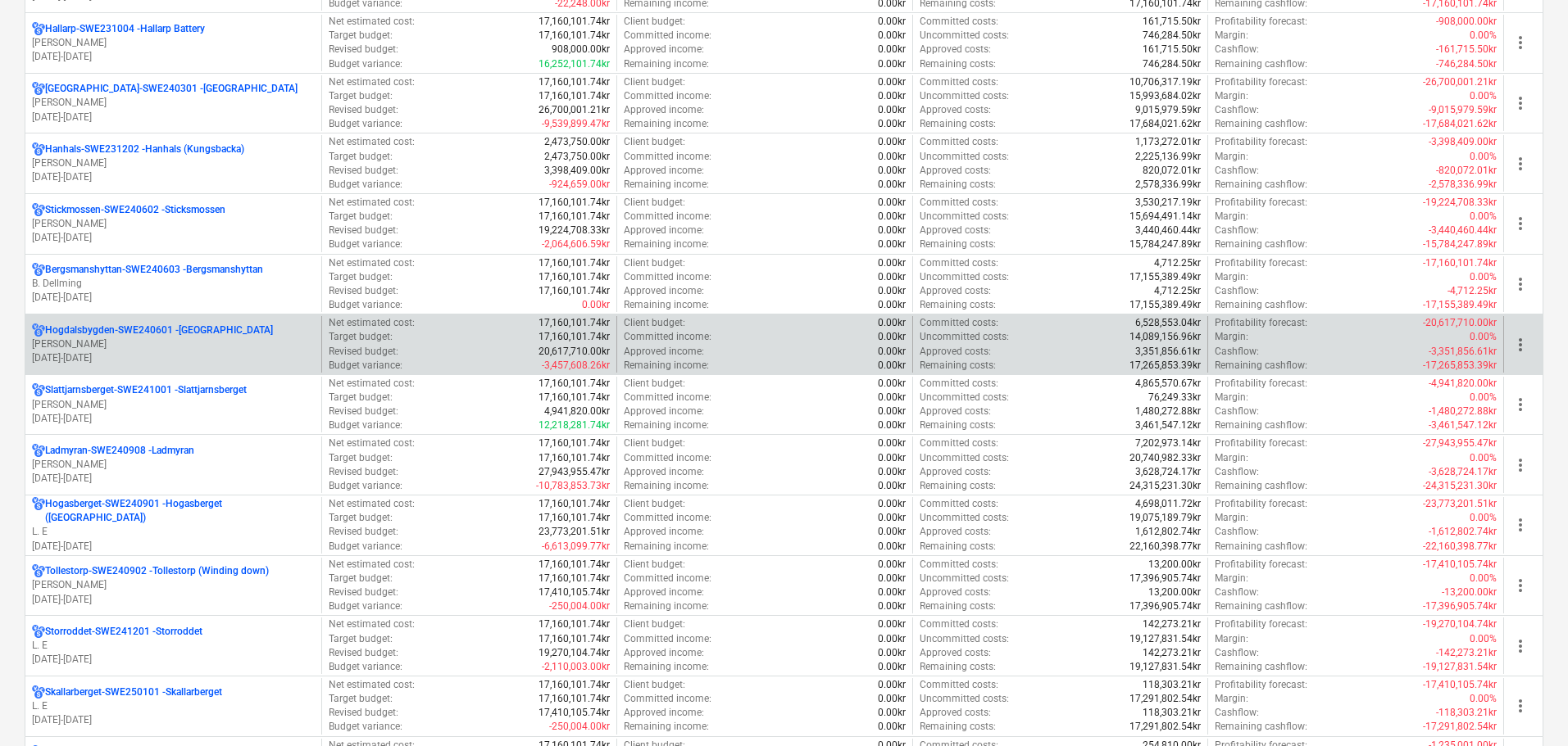
scroll to position [1229, 0]
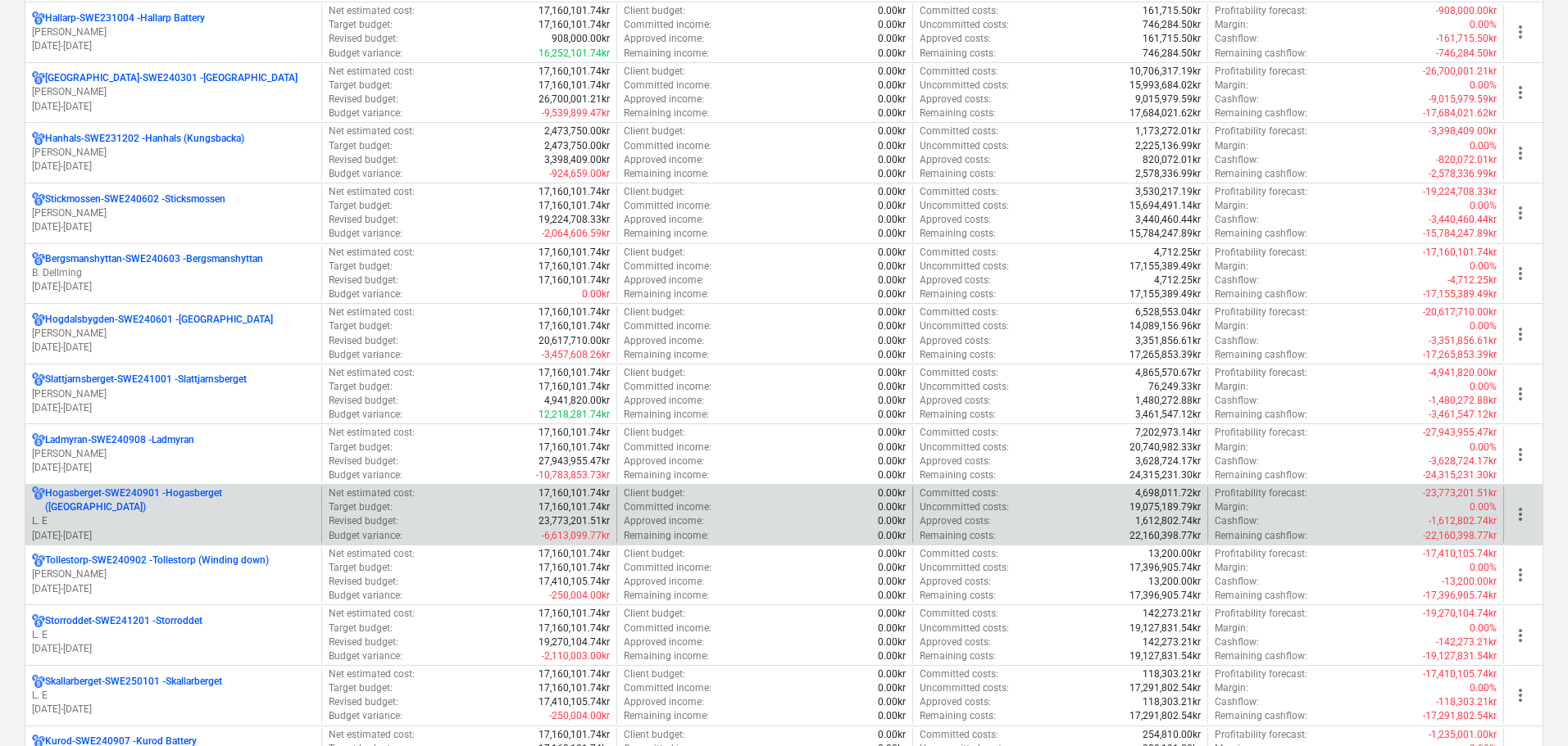
click at [156, 514] on p "L. E" at bounding box center [174, 521] width 283 height 14
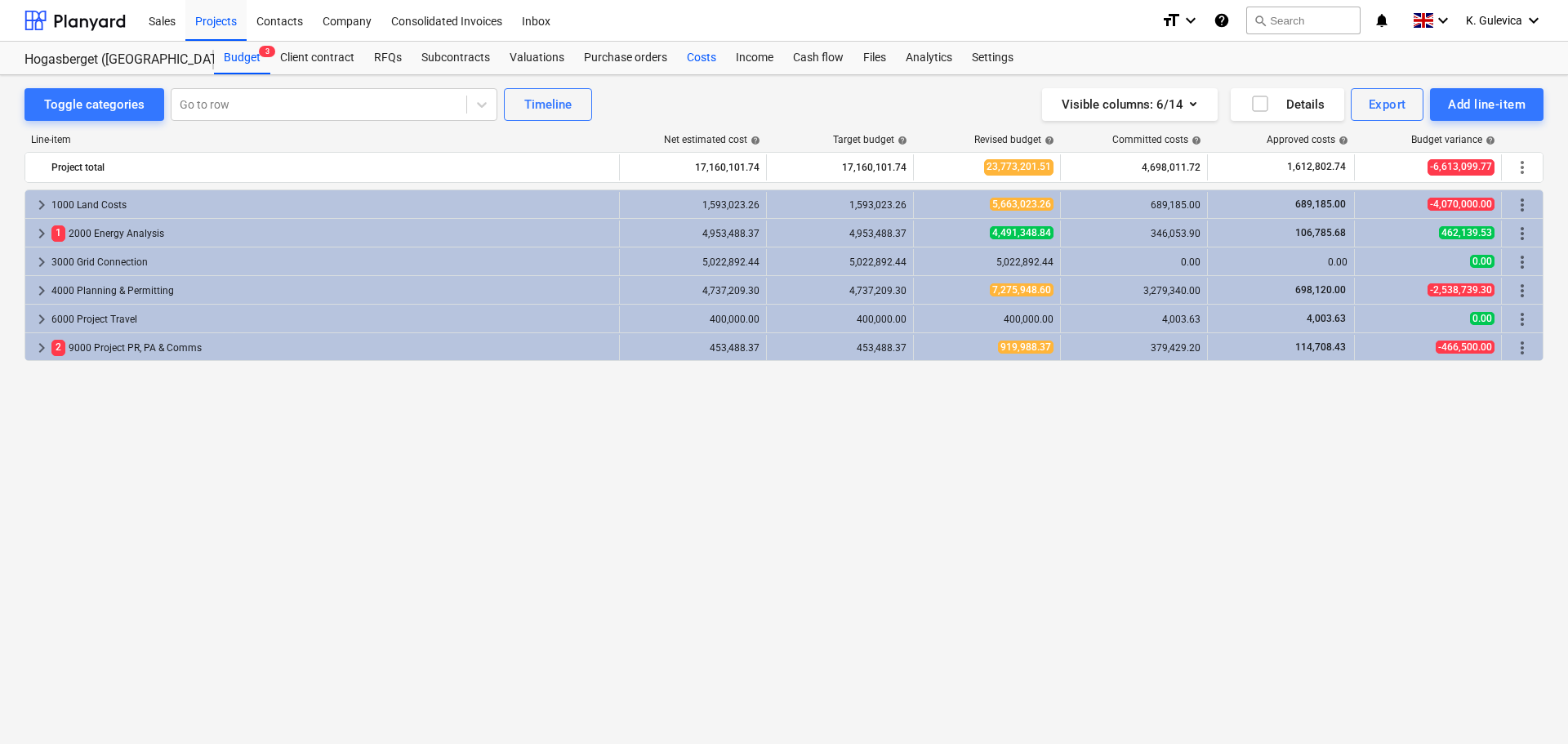
click at [707, 55] on div "Costs" at bounding box center [701, 58] width 49 height 33
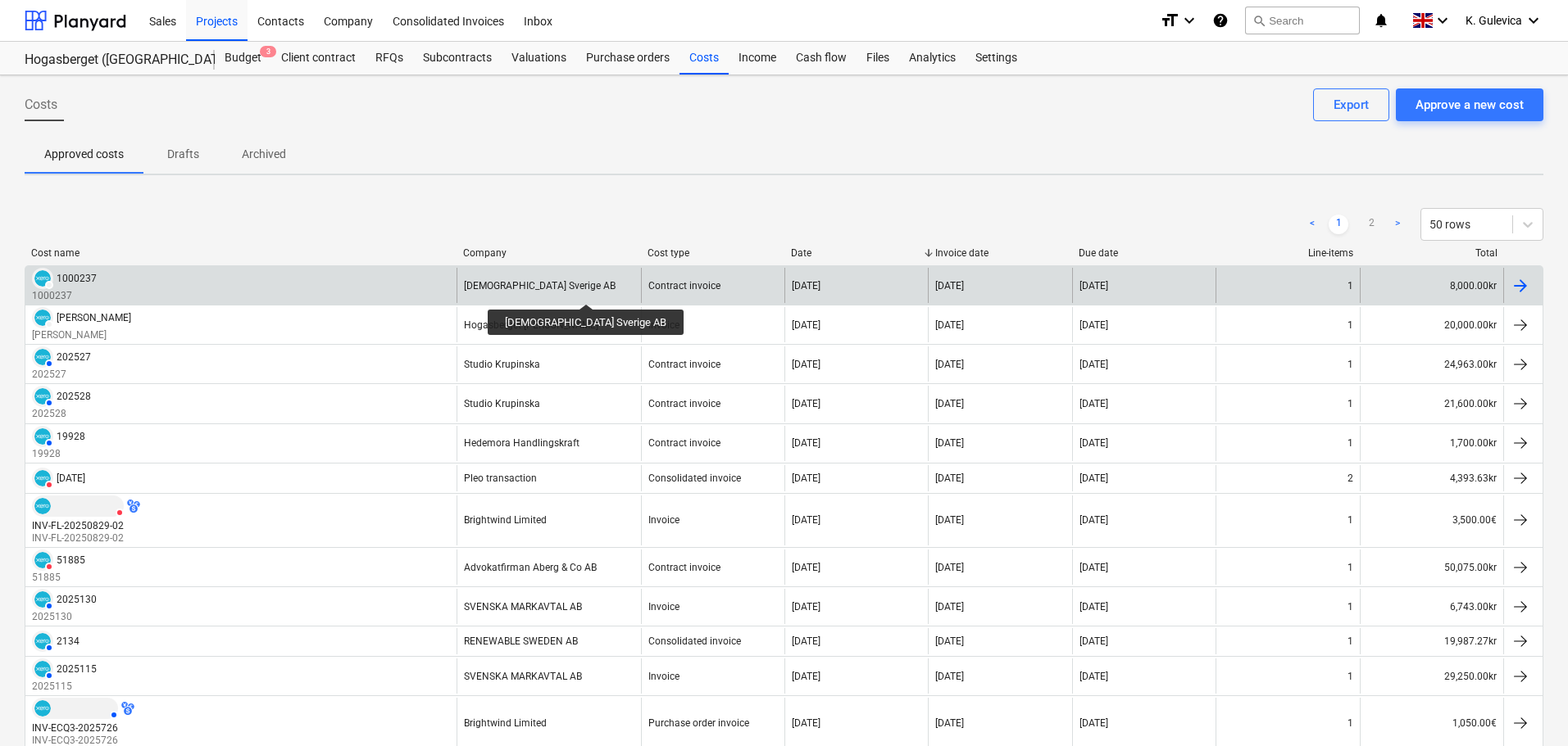
click at [557, 289] on div "[DEMOGRAPHIC_DATA] Sverige AB" at bounding box center [540, 285] width 152 height 11
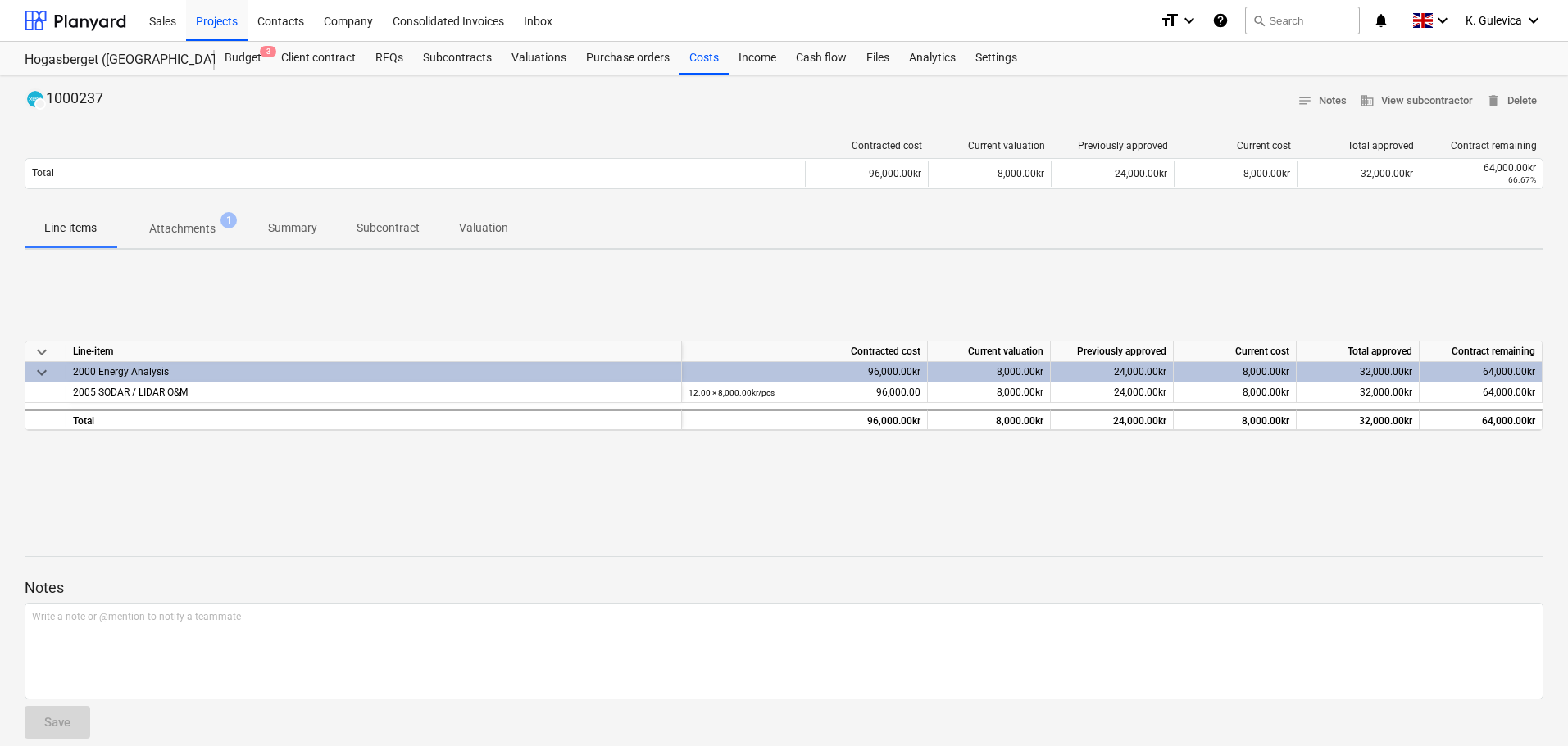
click at [191, 232] on p "Attachments" at bounding box center [182, 229] width 66 height 17
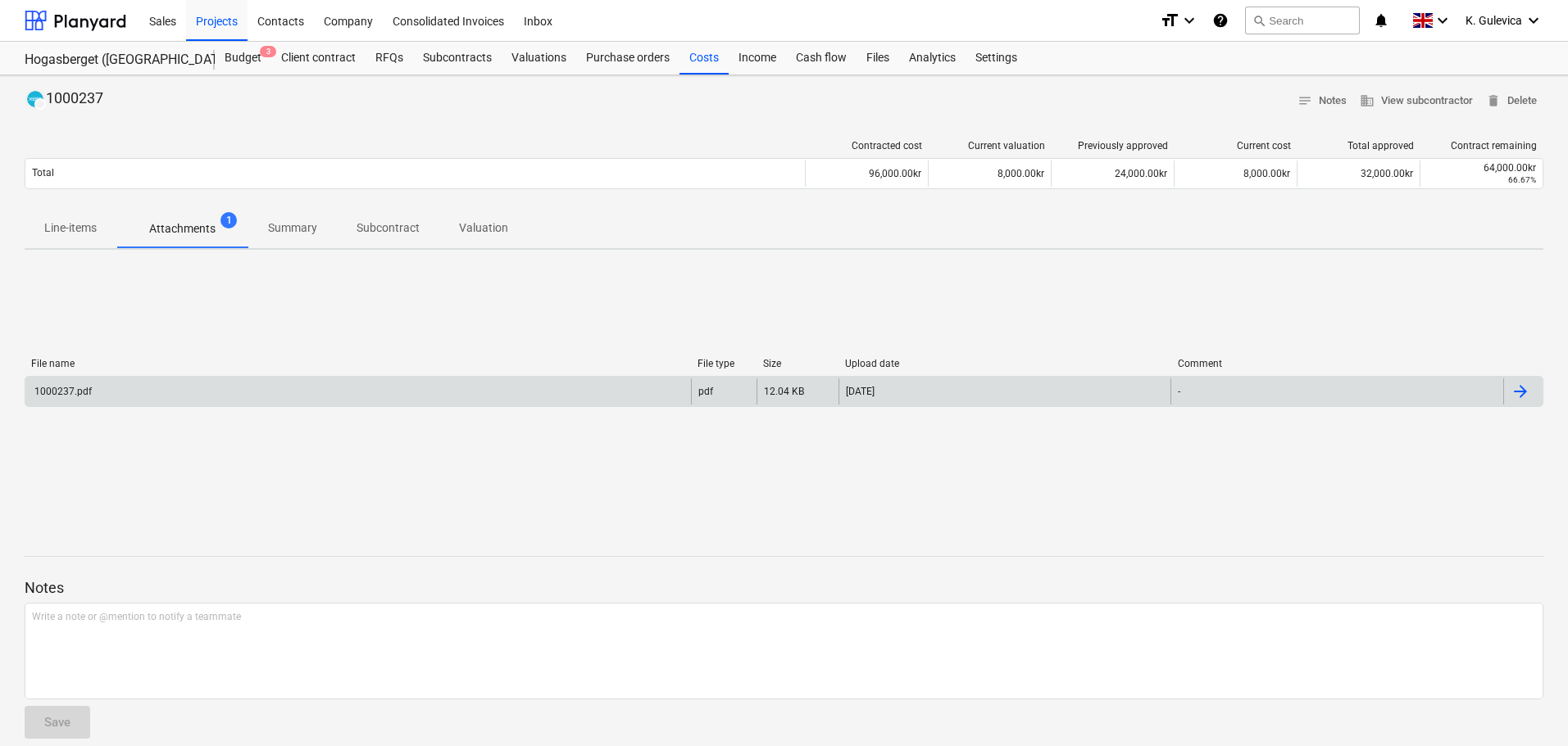
click at [207, 383] on div "1000237.pdf" at bounding box center [358, 391] width 666 height 26
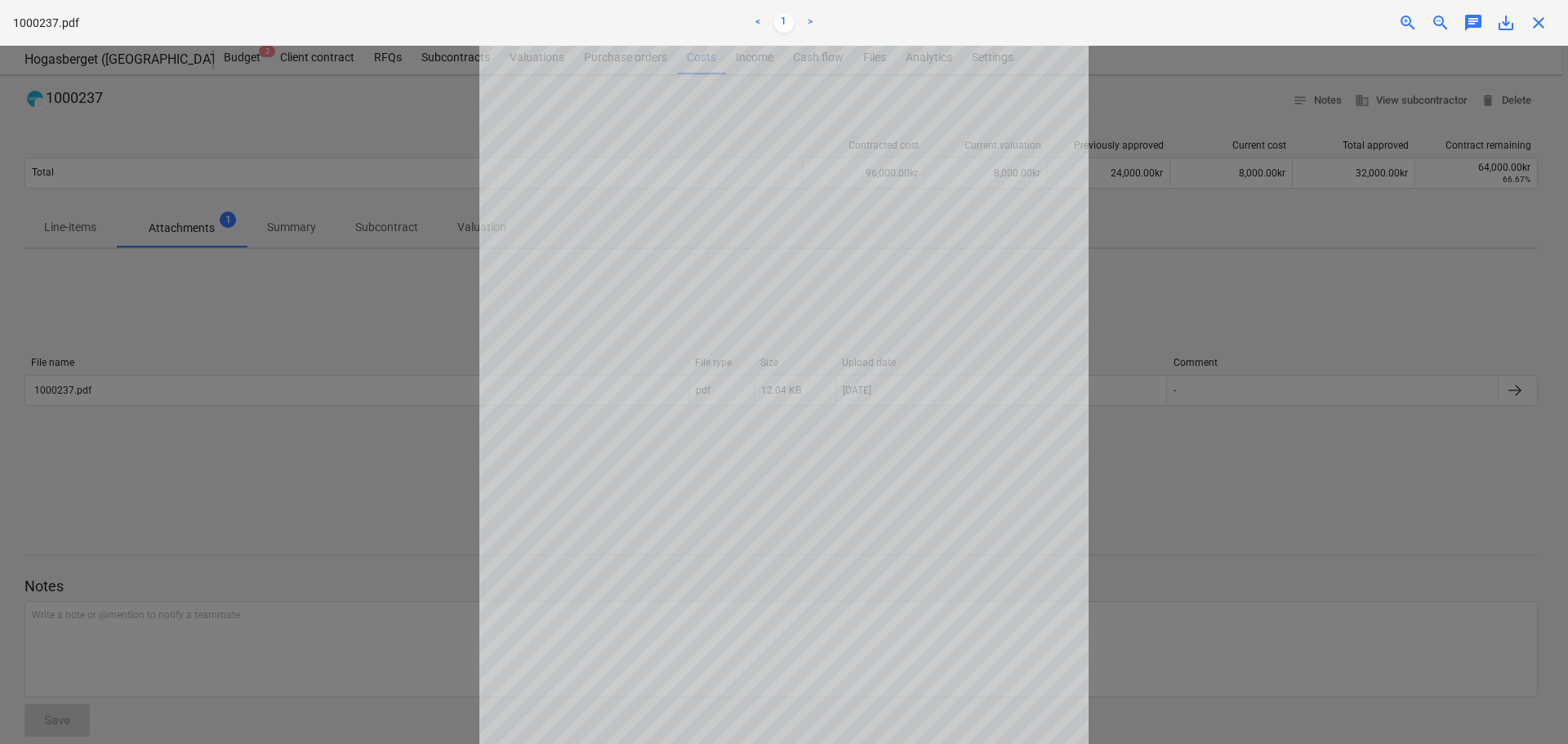
click at [1532, 27] on span "close" at bounding box center [1539, 22] width 20 height 20
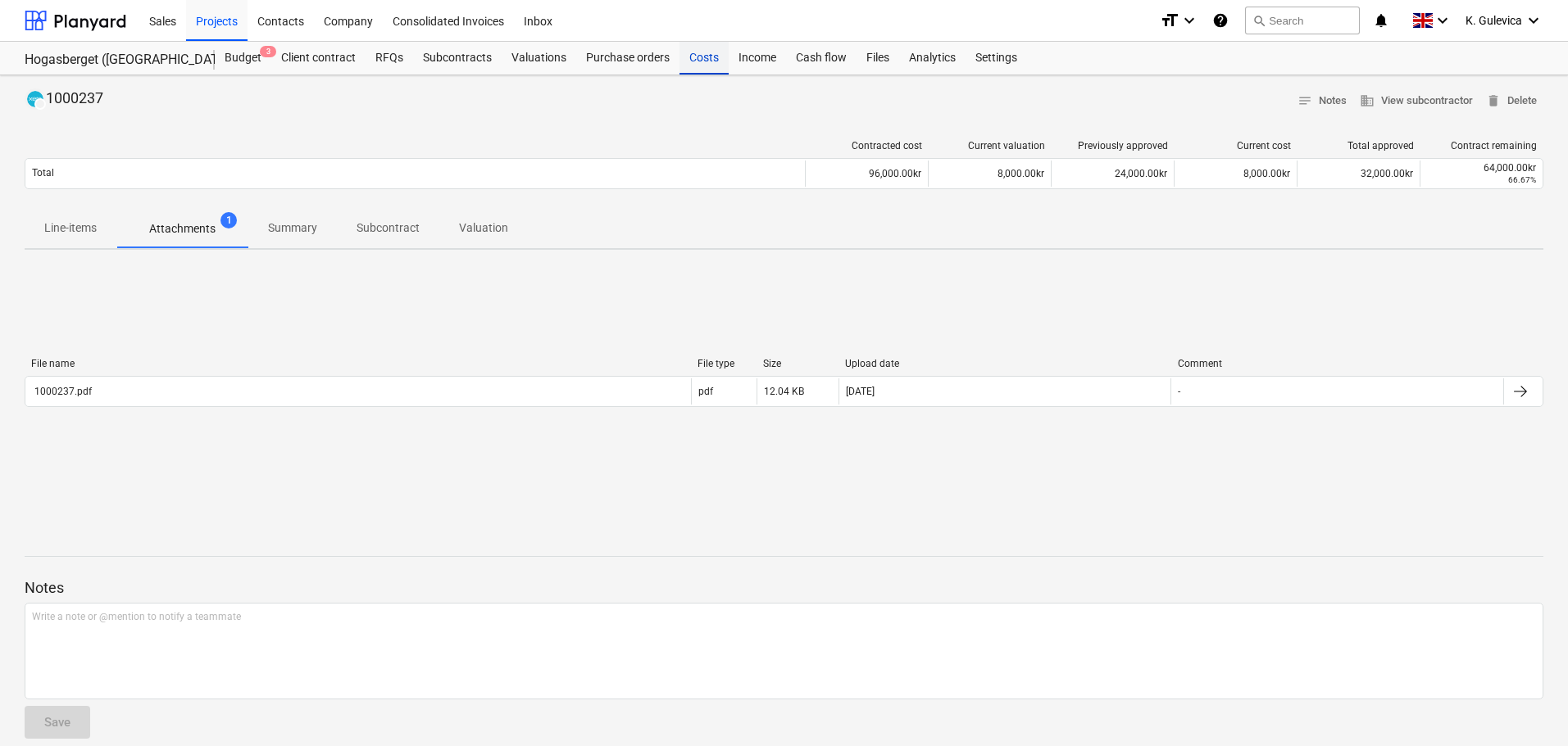
click at [706, 58] on div "Costs" at bounding box center [704, 58] width 49 height 33
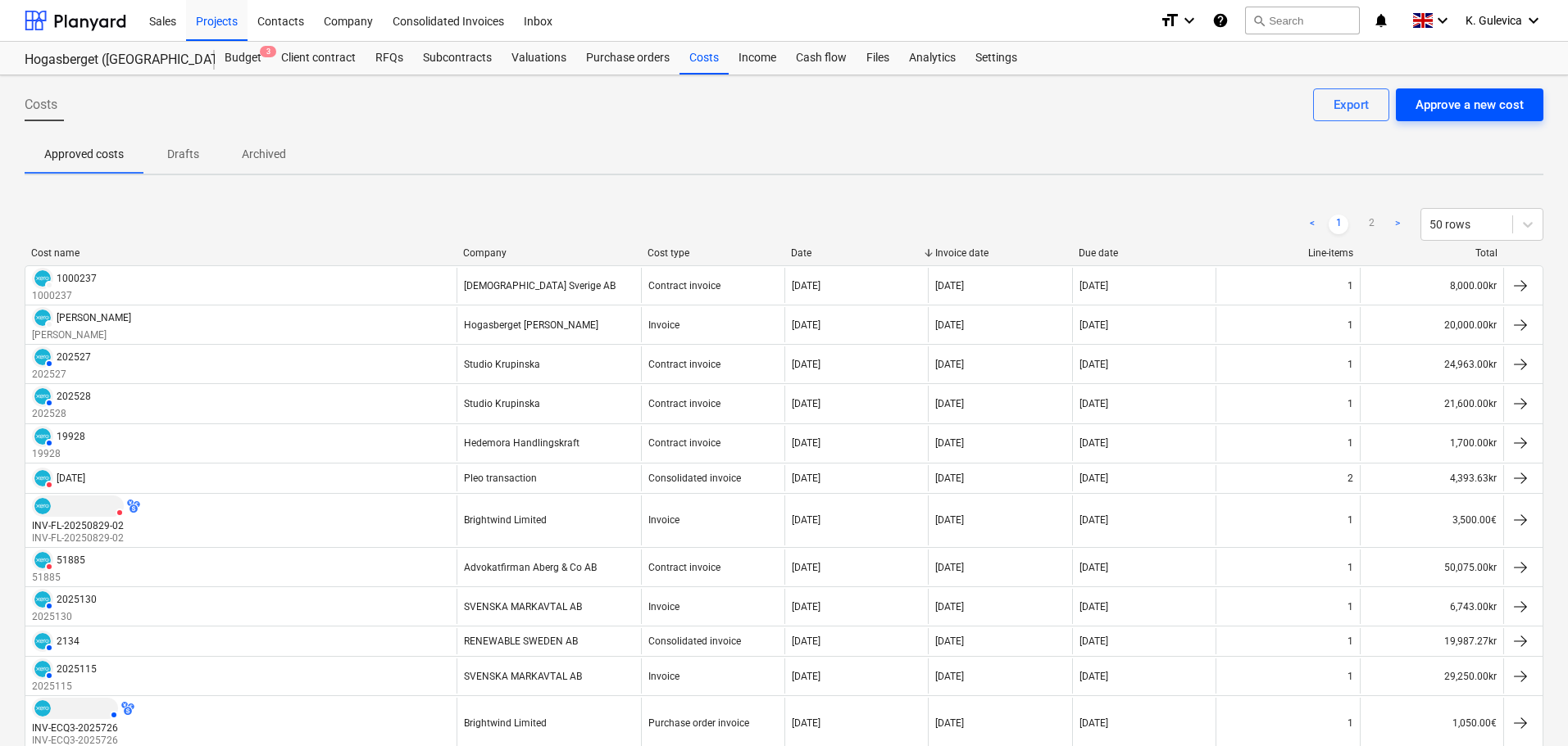
click at [1463, 101] on div "Approve a new cost" at bounding box center [1469, 105] width 108 height 22
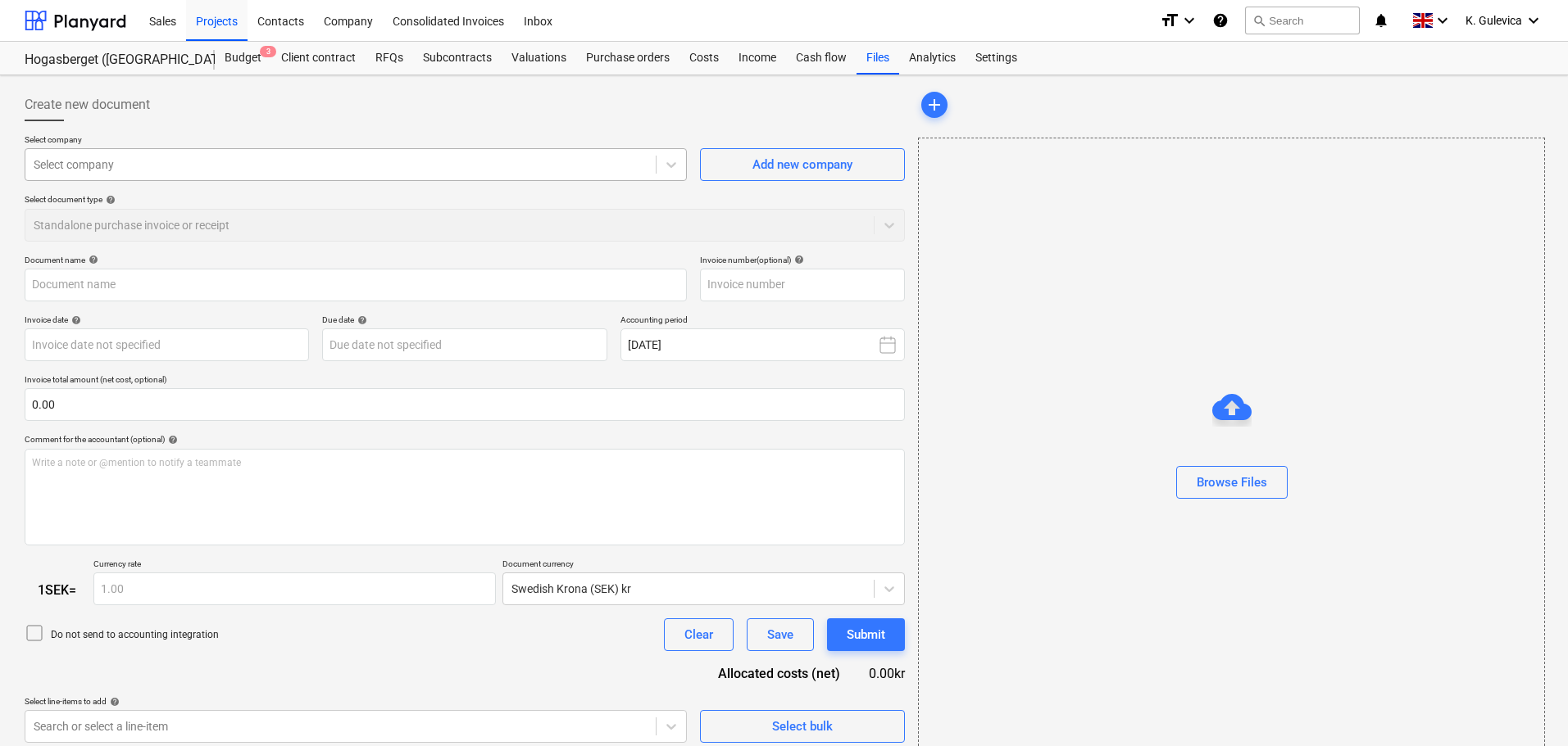
type input "1000249.pdf"
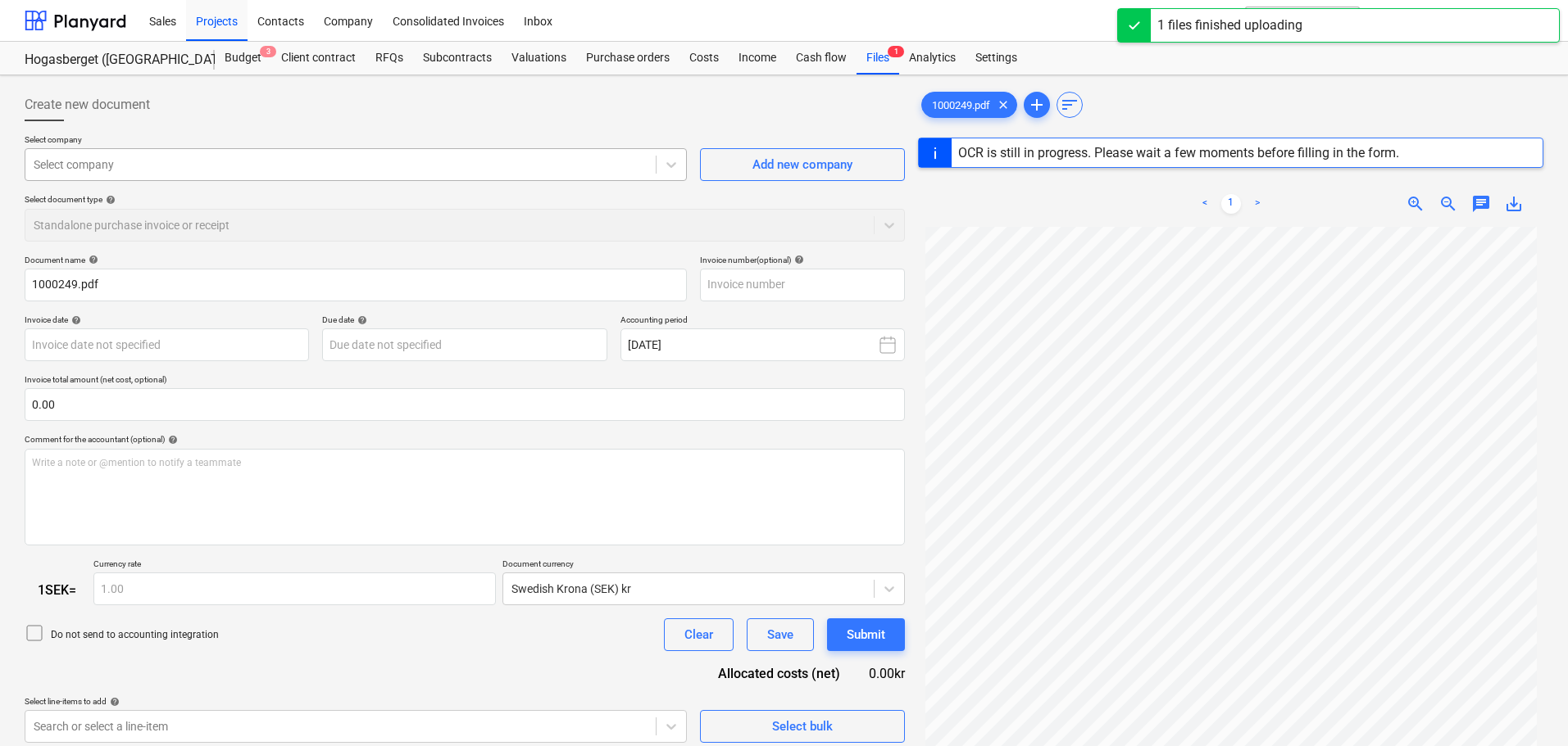
click at [241, 163] on div at bounding box center [340, 164] width 613 height 16
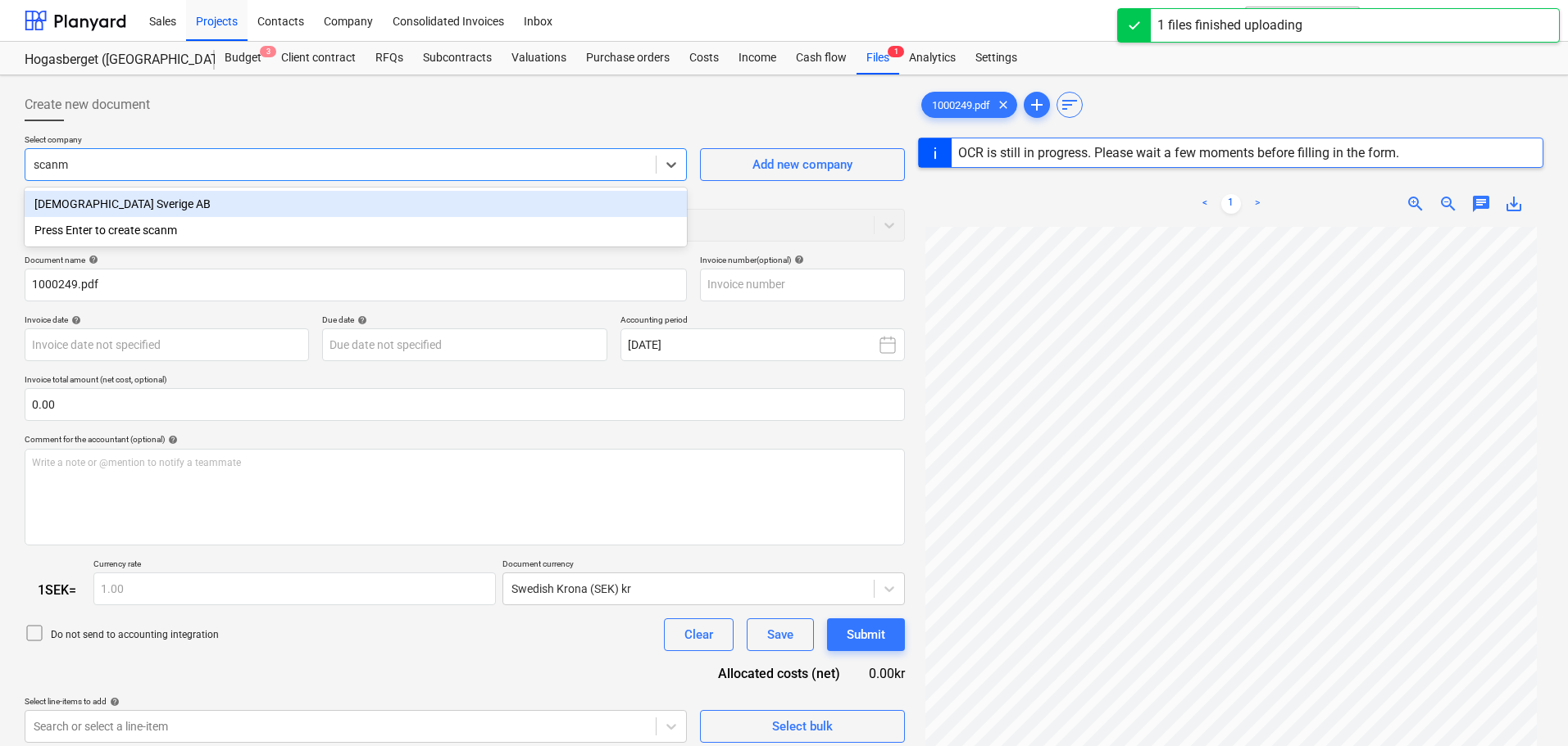
type input "scanma"
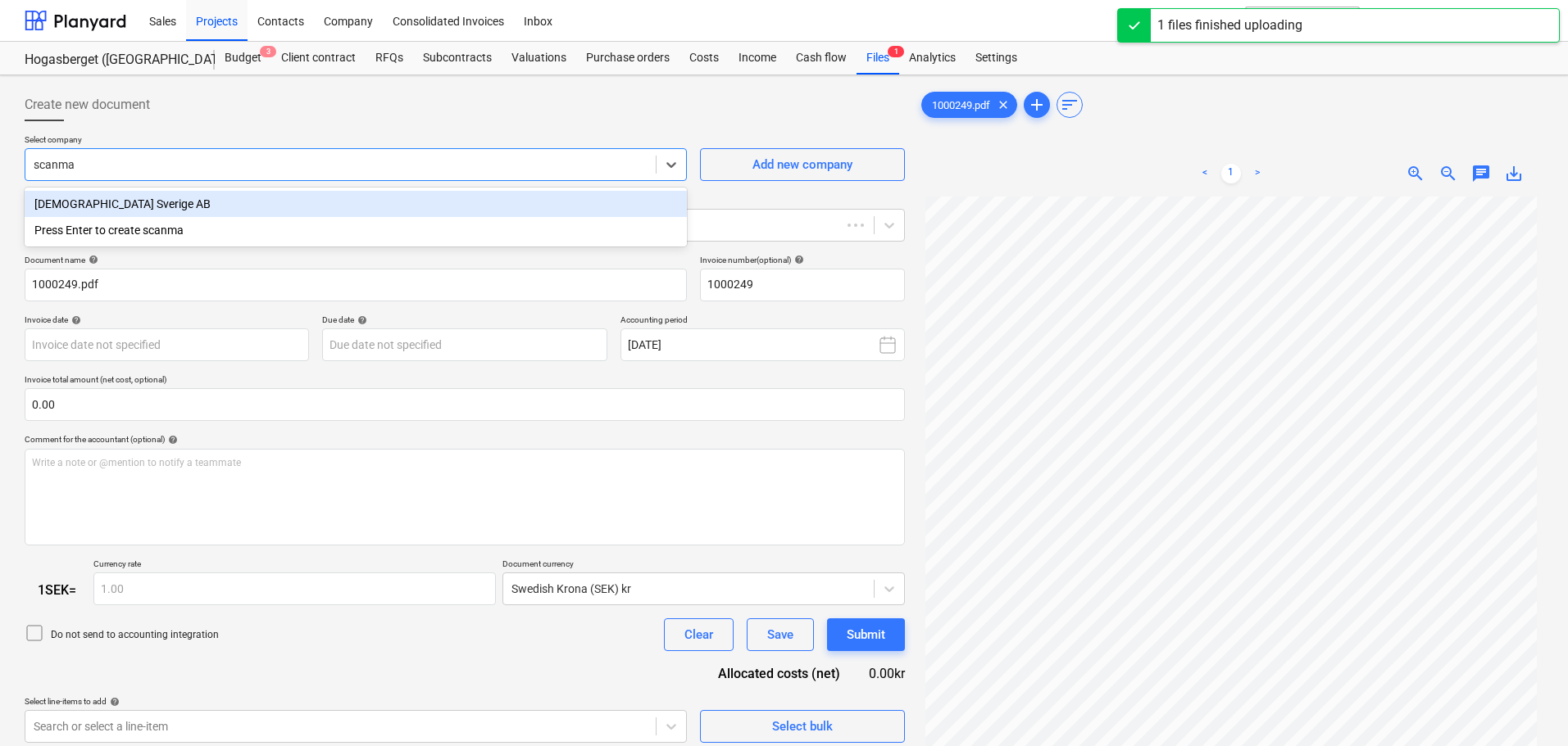
type input "1000249"
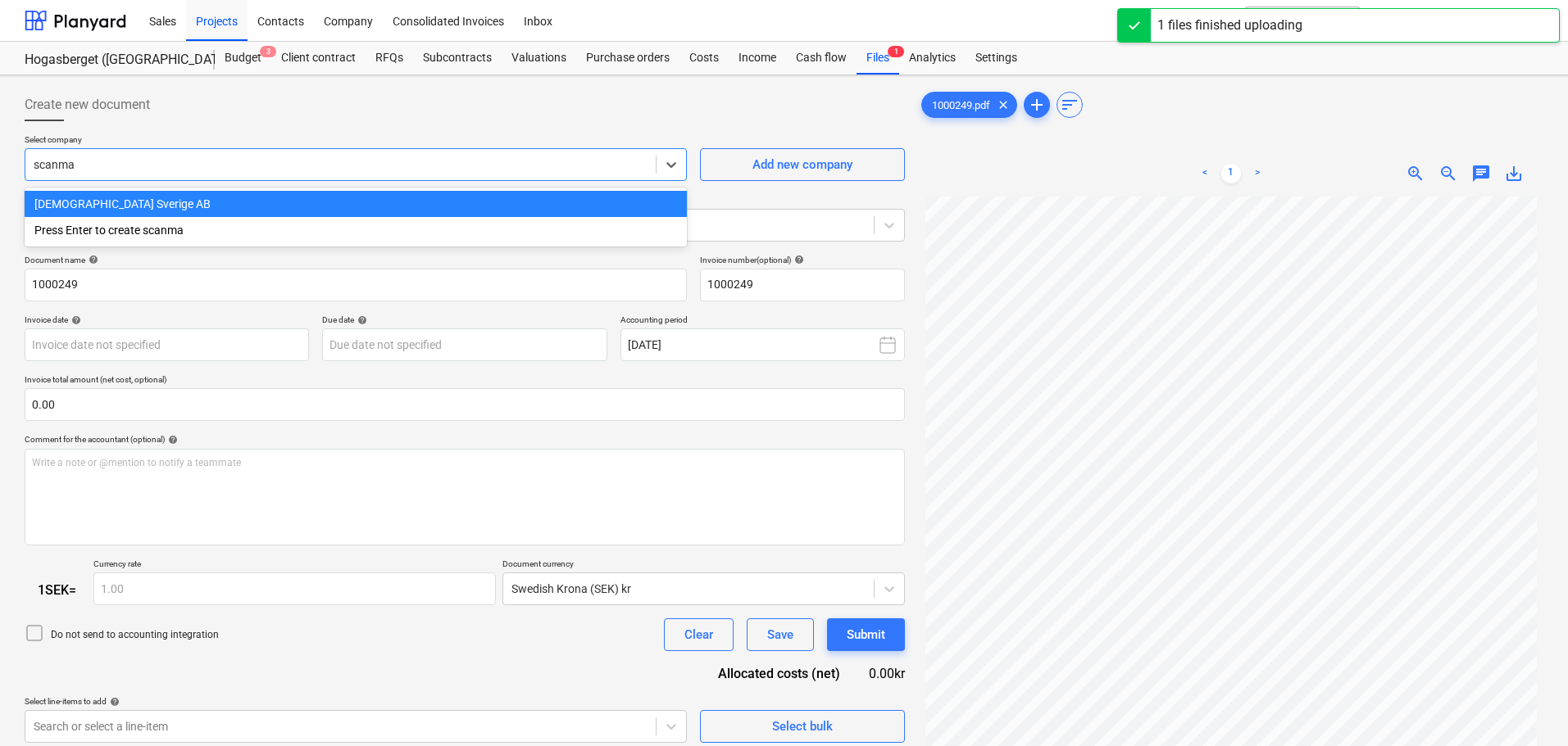
click at [259, 206] on div "[DEMOGRAPHIC_DATA] Sverige AB" at bounding box center [355, 204] width 662 height 26
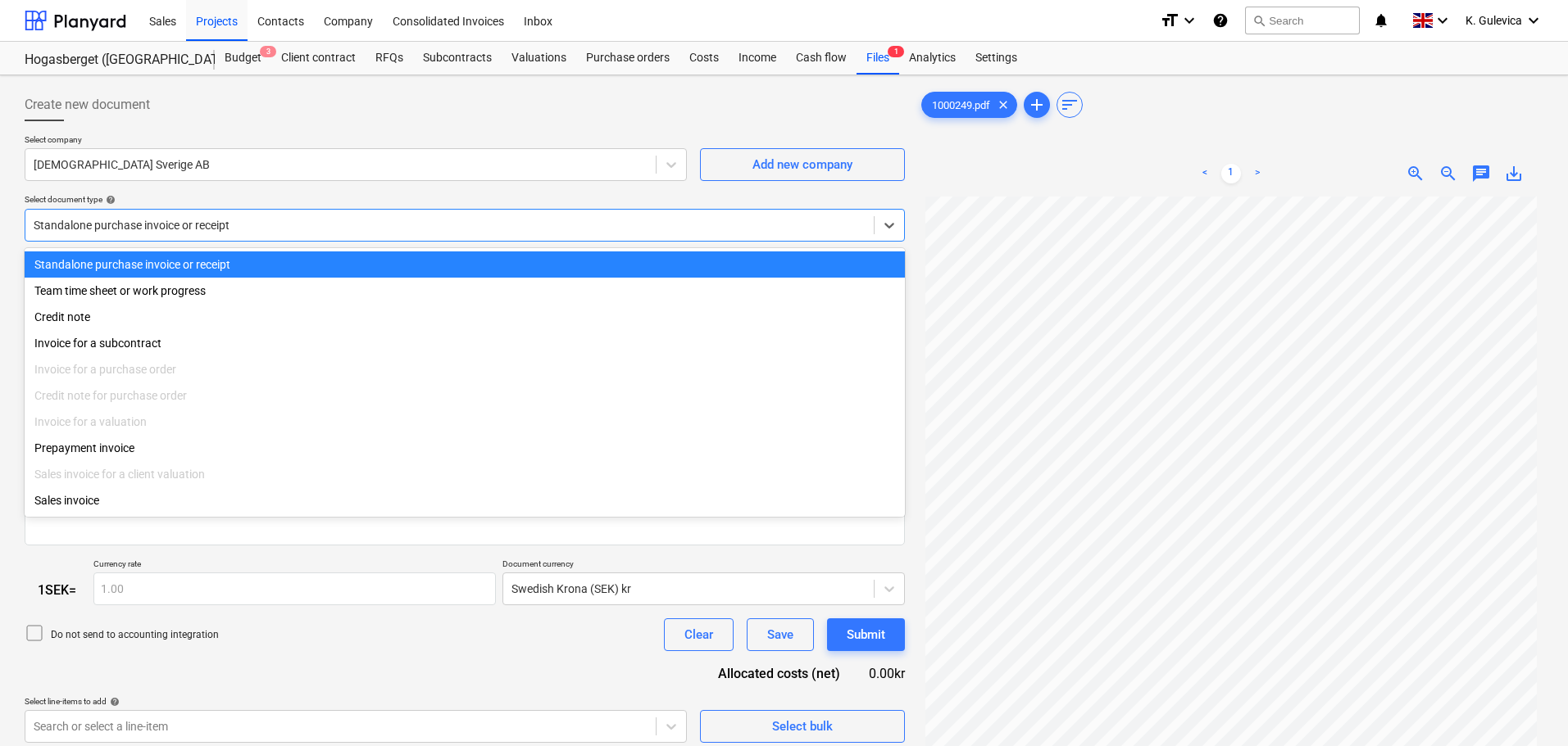
click at [262, 233] on div at bounding box center [449, 225] width 832 height 16
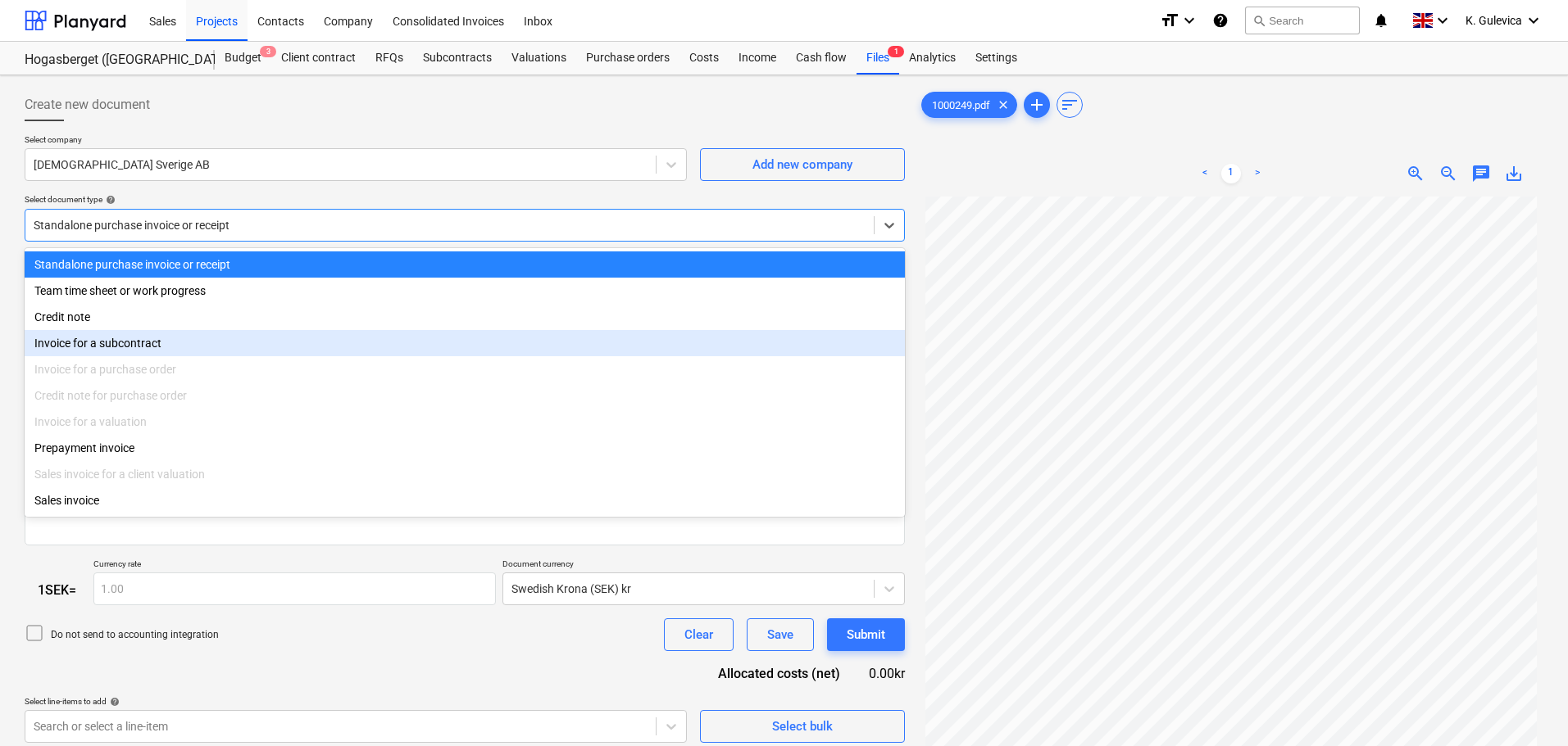
click at [129, 346] on div "Invoice for a subcontract" at bounding box center [464, 344] width 880 height 26
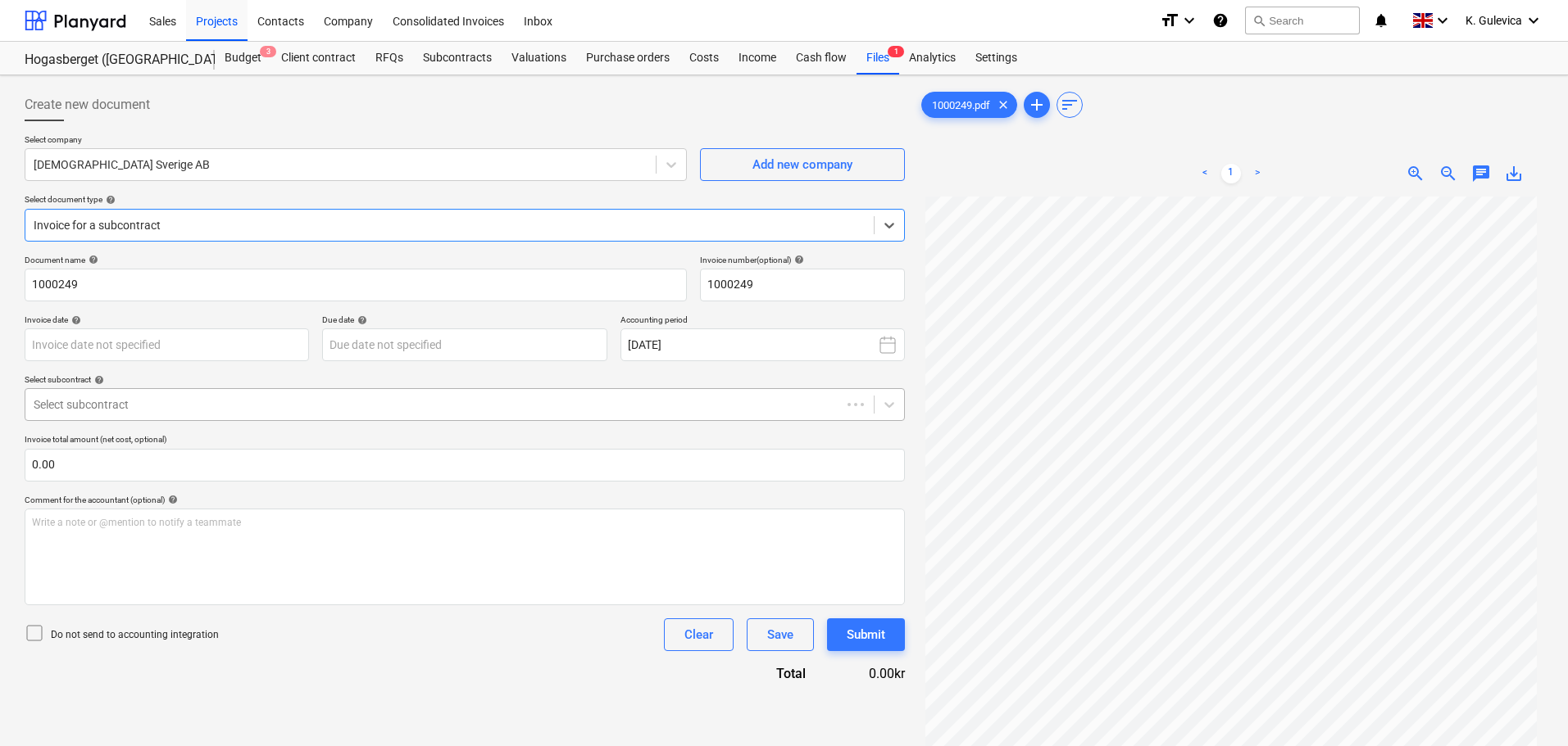
click at [206, 397] on div at bounding box center [433, 404] width 799 height 16
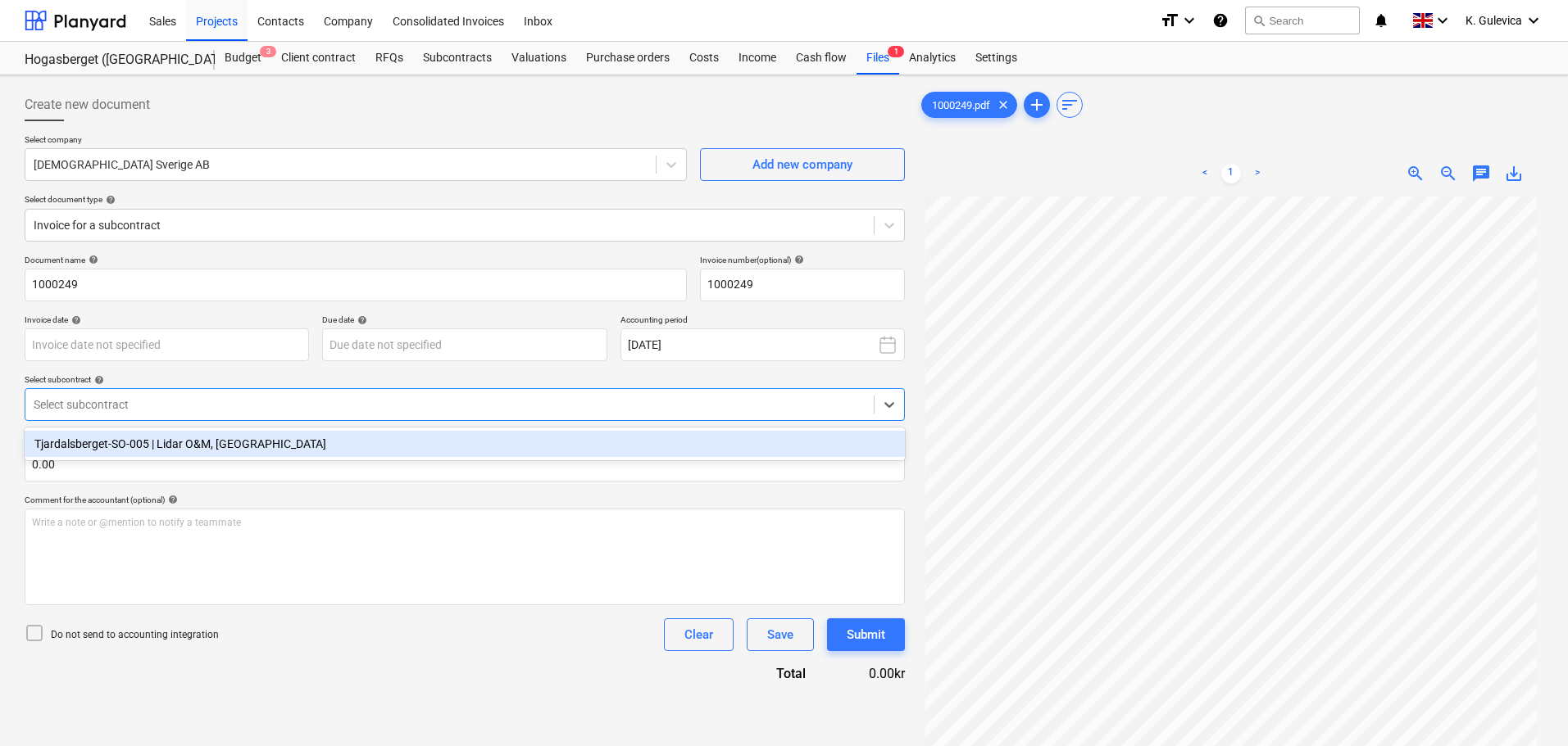
click at [184, 446] on div "Tjardalsberget-SO-005 | Lidar O&M, [GEOGRAPHIC_DATA]" at bounding box center [464, 444] width 880 height 26
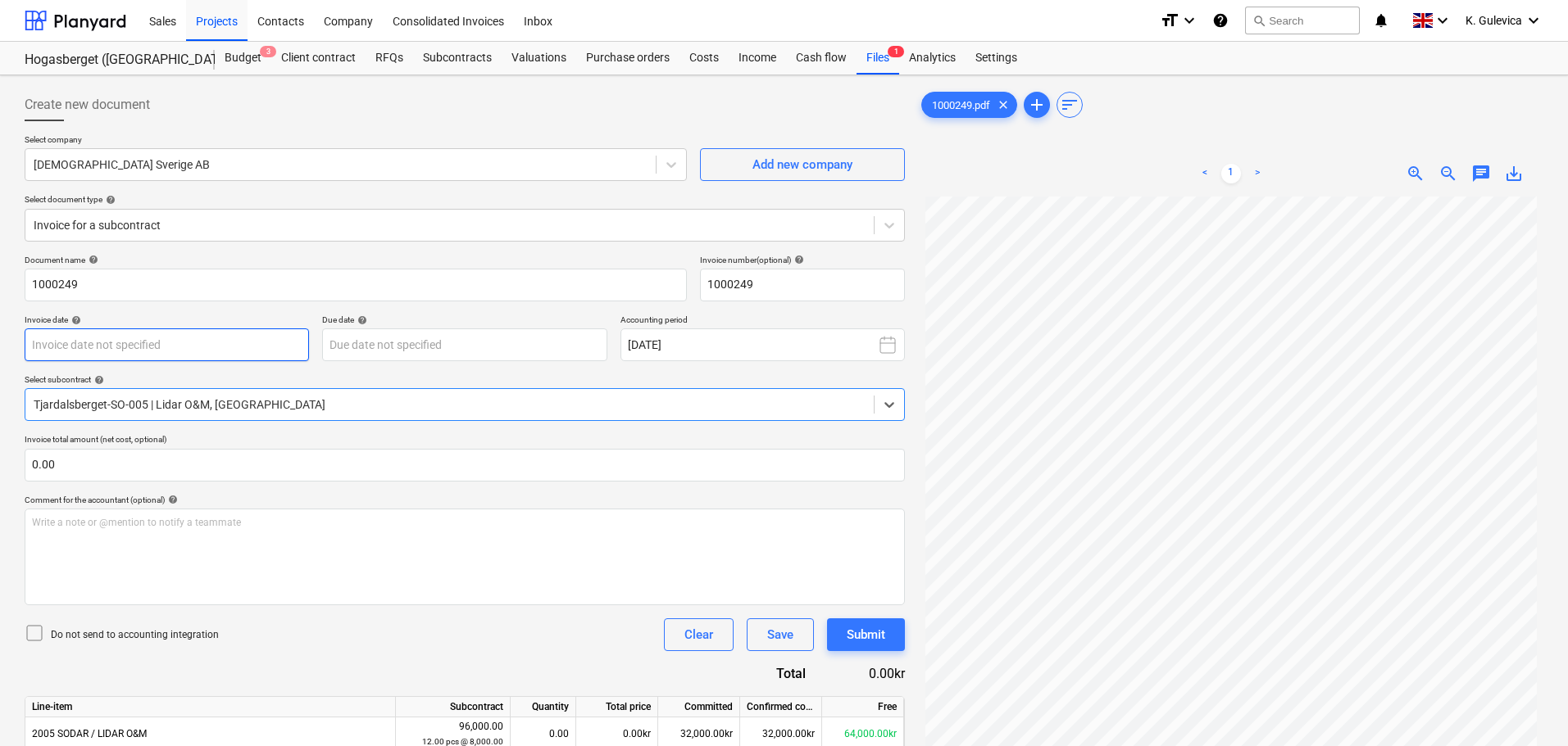
click at [193, 344] on body "Sales Projects Contacts Company Consolidated Invoices Inbox format_size keyboar…" at bounding box center [784, 373] width 1568 height 746
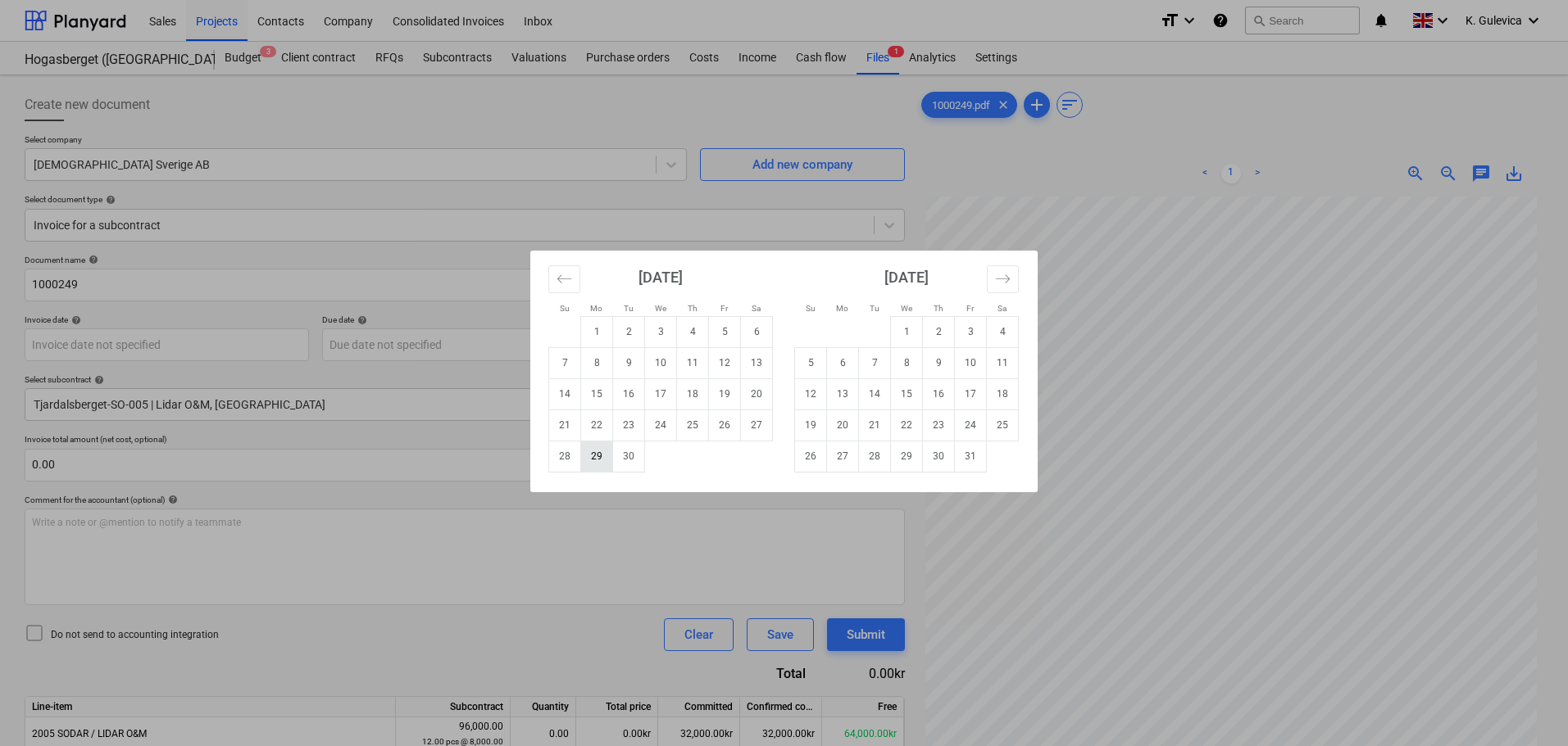
click at [595, 464] on td "29" at bounding box center [597, 456] width 32 height 31
type input "[DATE]"
click at [447, 343] on body "Sales Projects Contacts Company Consolidated Invoices Inbox format_size keyboar…" at bounding box center [784, 373] width 1568 height 746
click at [910, 455] on td "29" at bounding box center [907, 456] width 32 height 31
type input "[DATE]"
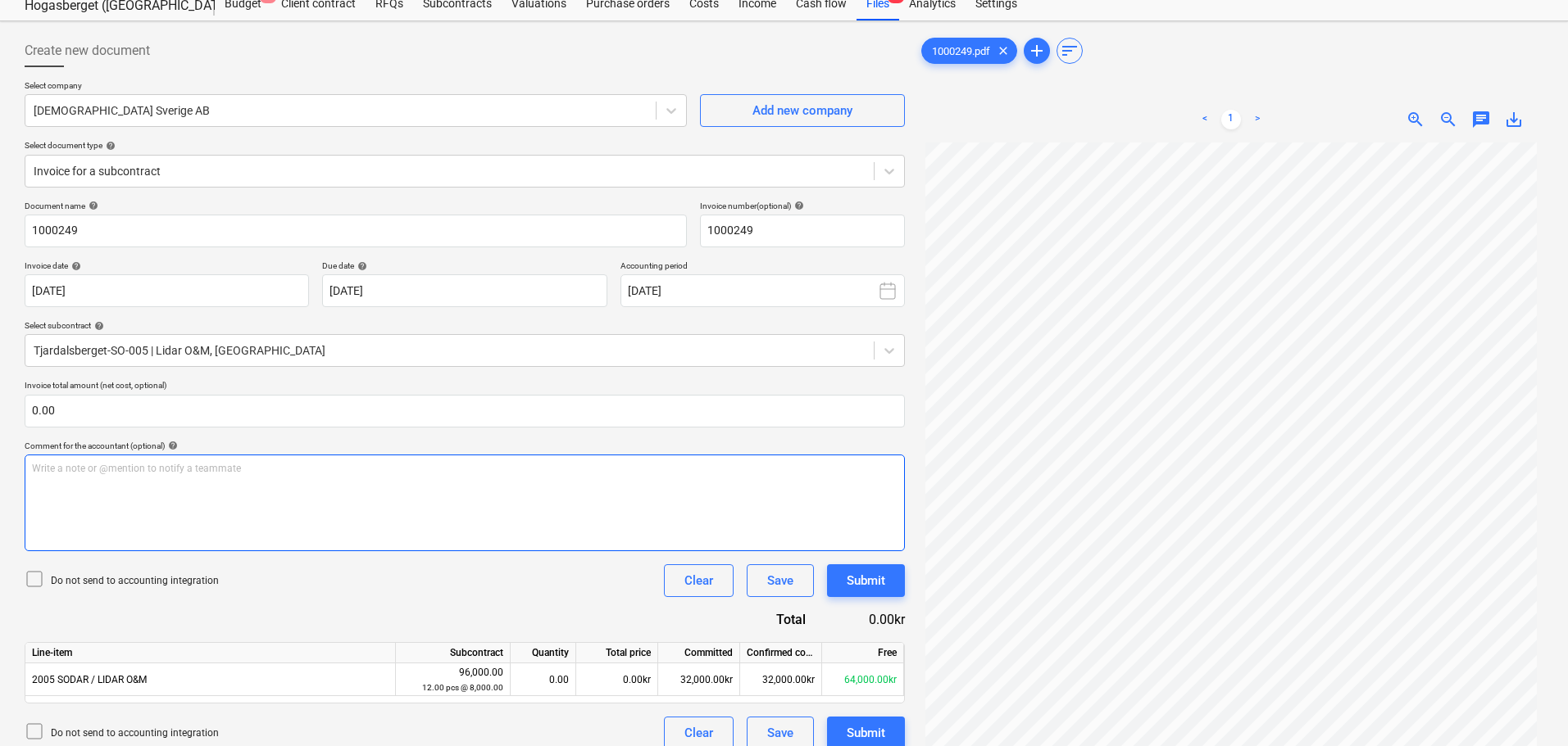
scroll to position [164, 0]
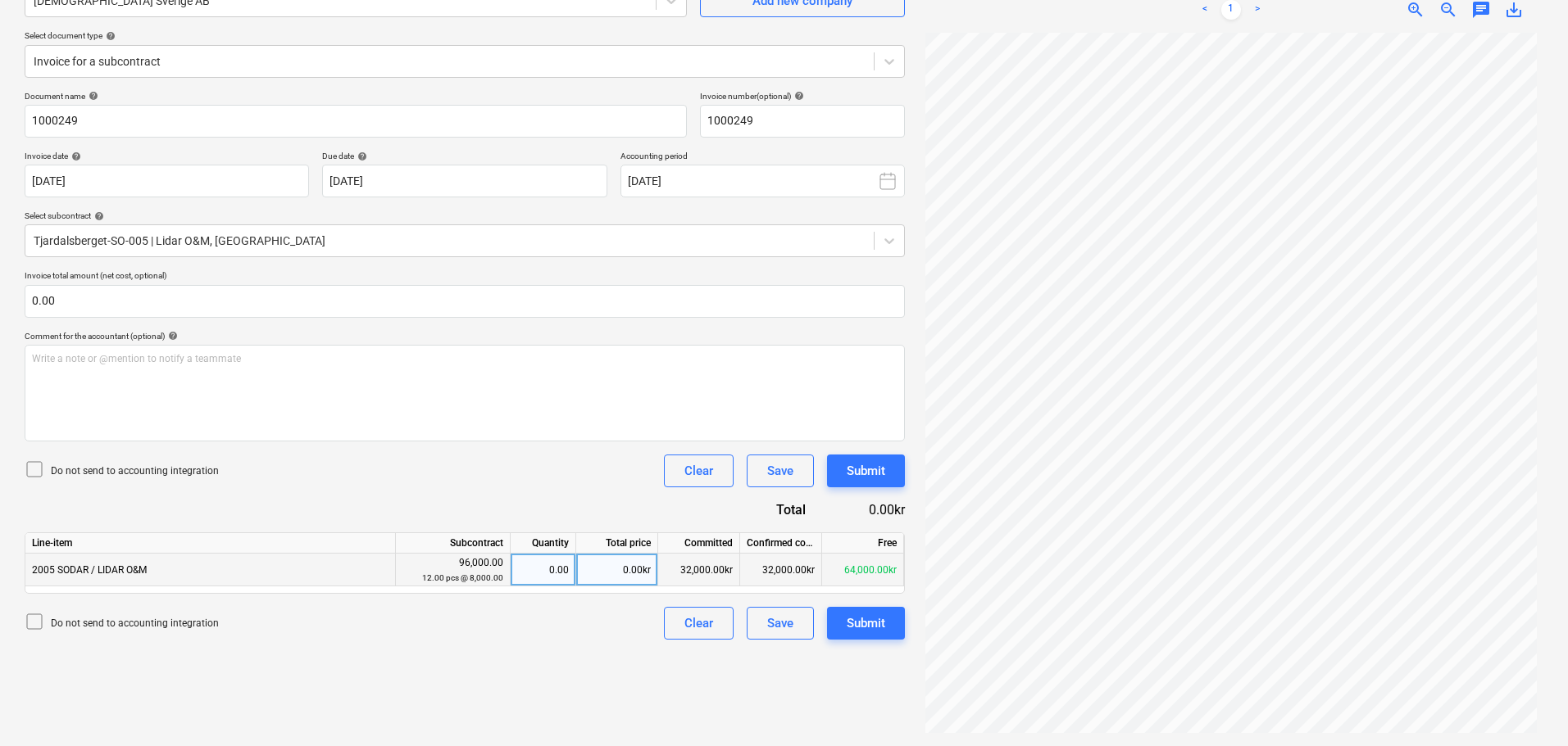
click at [617, 569] on div "0.00kr" at bounding box center [617, 570] width 82 height 33
type input "13044"
click at [865, 631] on div "Submit" at bounding box center [866, 623] width 38 height 22
